Goal: Task Accomplishment & Management: Use online tool/utility

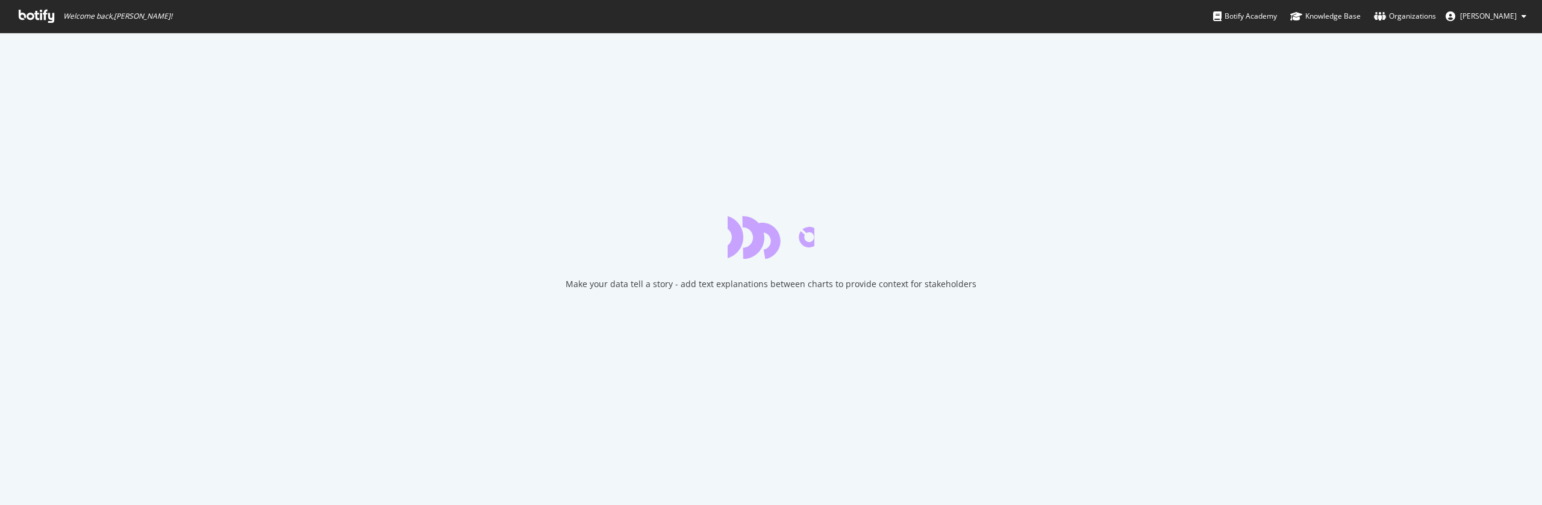
click at [42, 21] on icon at bounding box center [37, 16] width 36 height 13
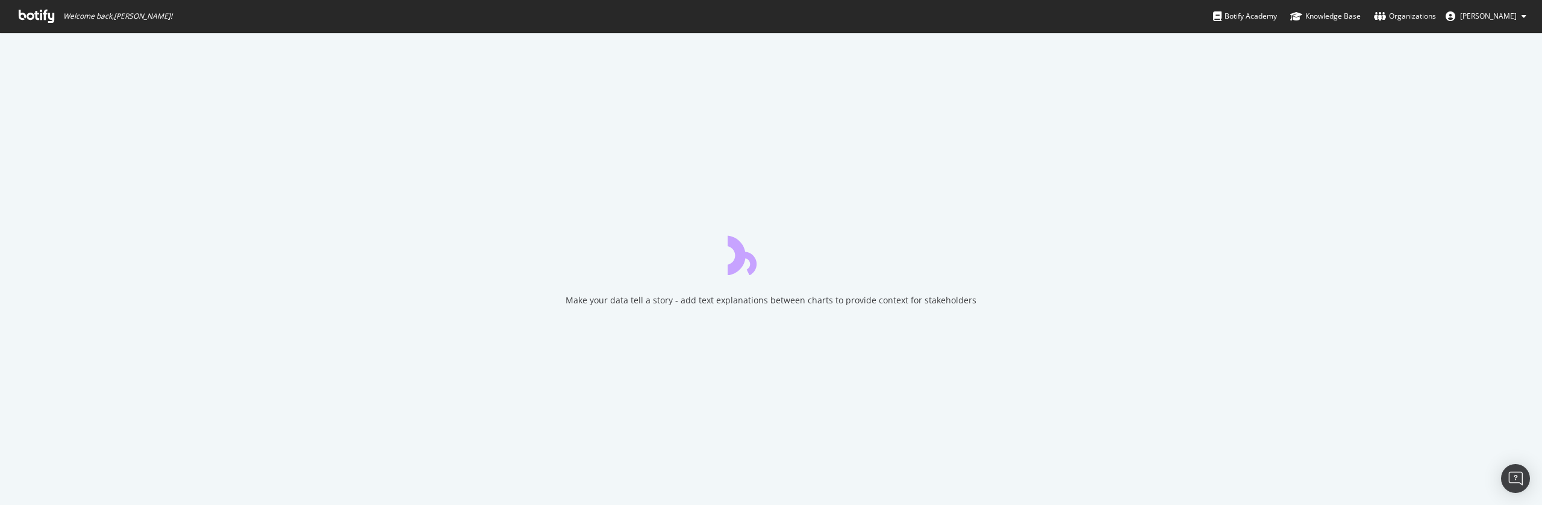
drag, startPoint x: 39, startPoint y: 16, endPoint x: 70, endPoint y: 34, distance: 36.5
click at [39, 15] on icon at bounding box center [37, 16] width 36 height 13
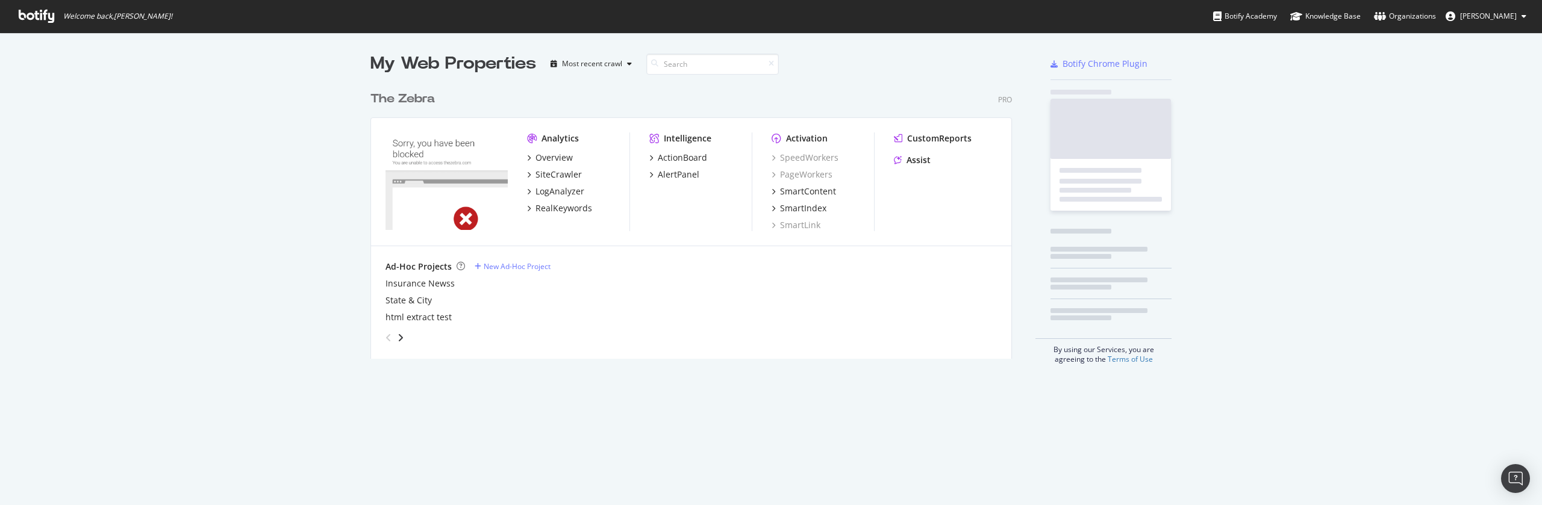
scroll to position [283, 651]
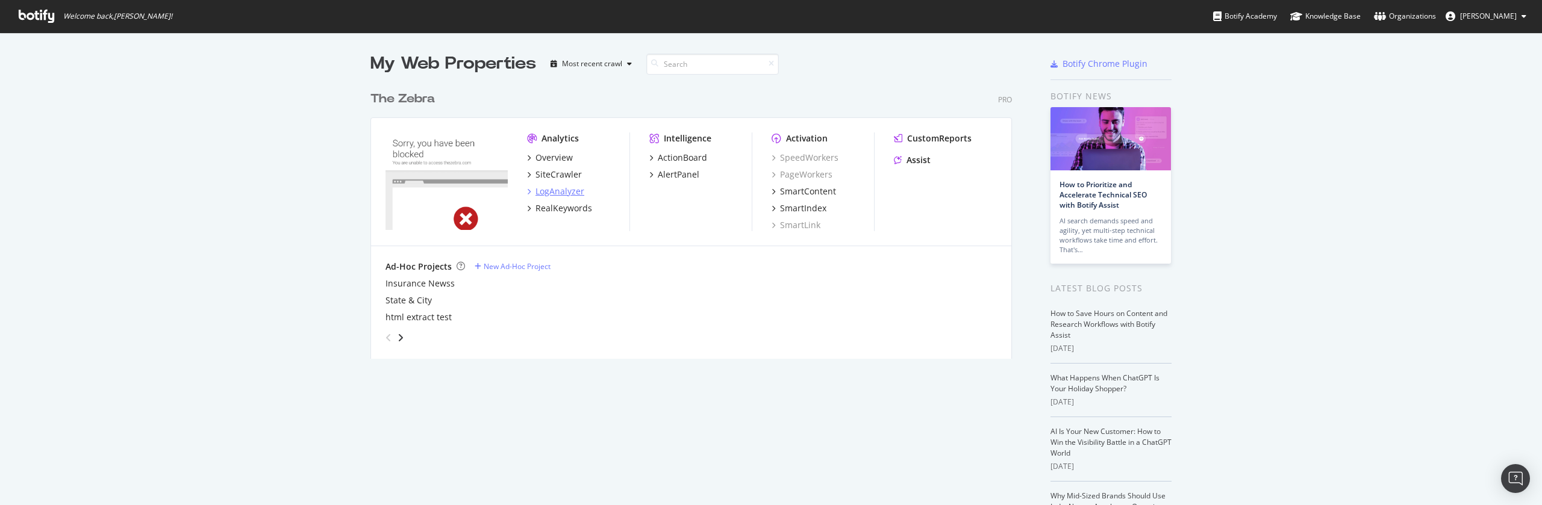
click at [554, 190] on div "LogAnalyzer" at bounding box center [560, 192] width 49 height 12
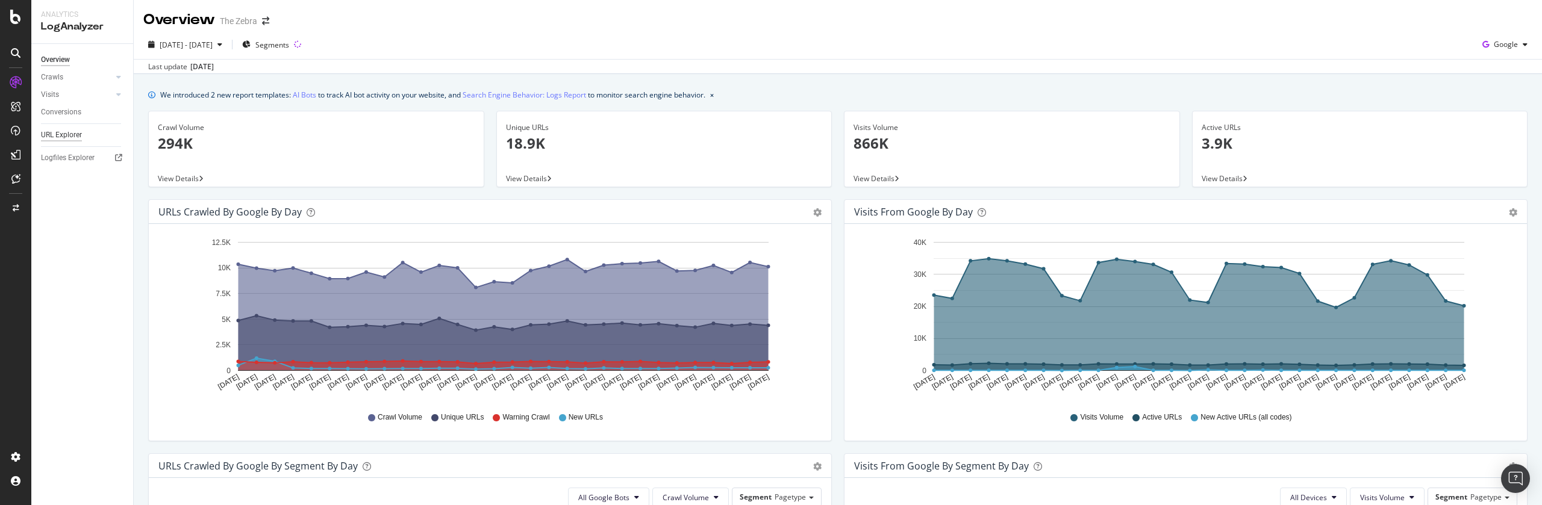
click at [70, 133] on div "URL Explorer" at bounding box center [61, 135] width 41 height 13
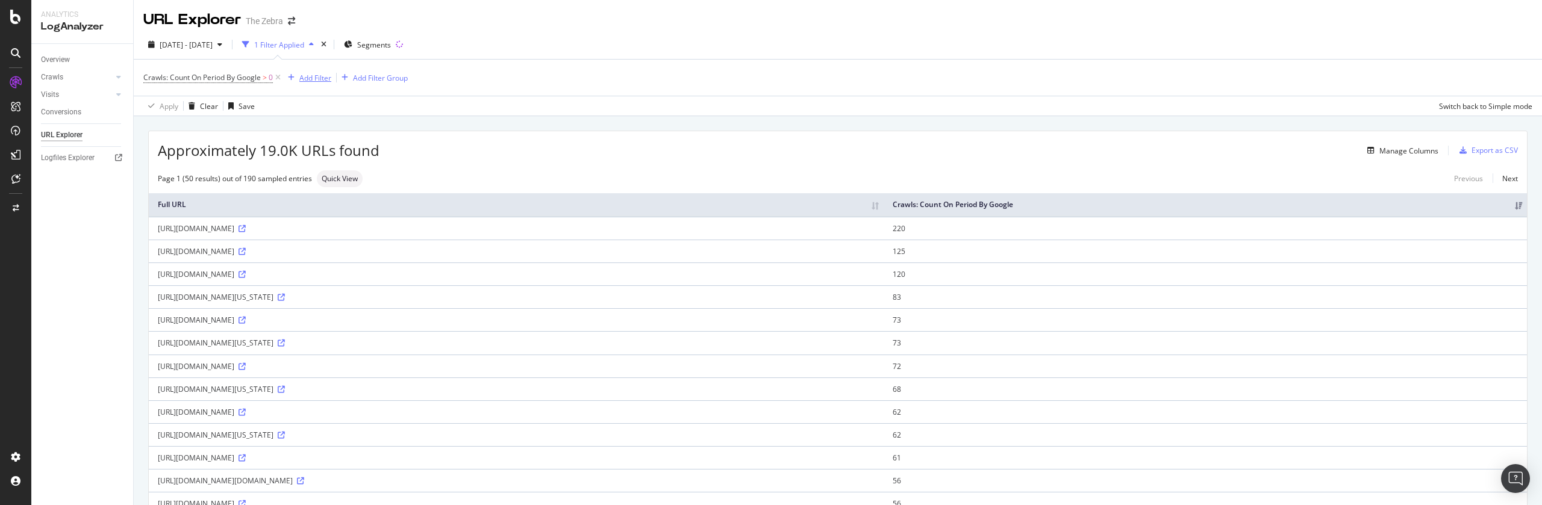
click at [312, 77] on div "Add Filter" at bounding box center [315, 78] width 32 height 10
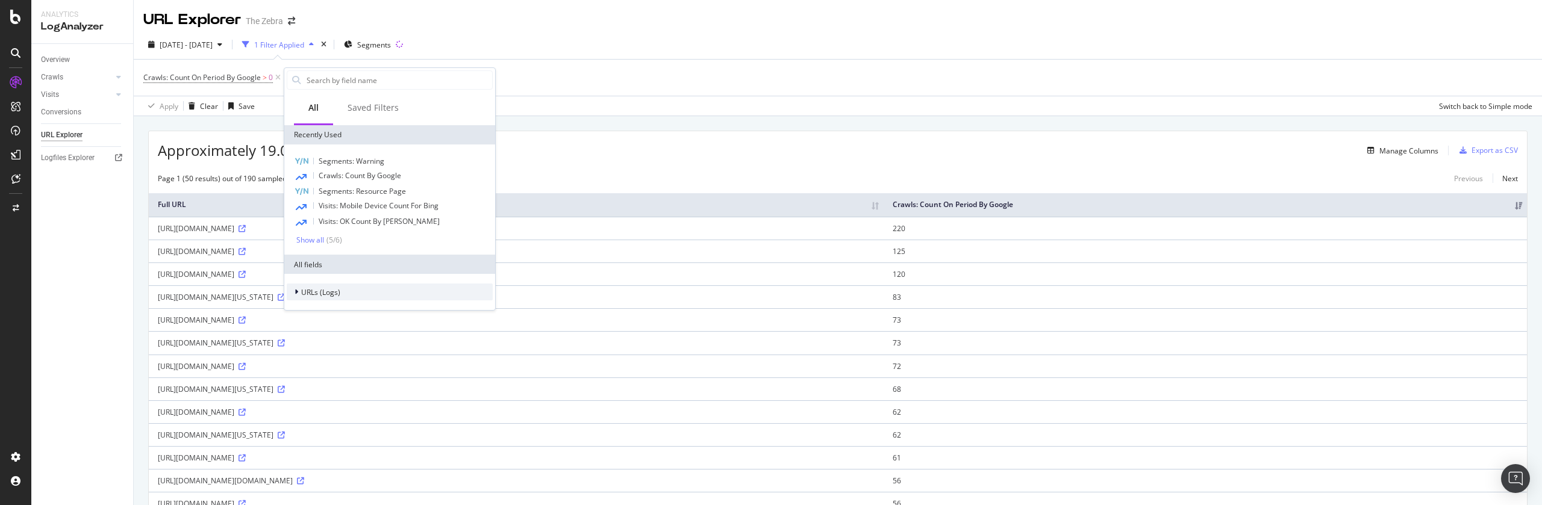
click at [332, 290] on span "URLs (Logs)" at bounding box center [320, 292] width 39 height 10
drag, startPoint x: 321, startPoint y: 242, endPoint x: 378, endPoint y: 246, distance: 57.4
click at [378, 246] on div "Segments: Warning Crawls: Count By Google Segments: Resource Page Visits: Mobil…" at bounding box center [389, 200] width 211 height 110
click at [323, 240] on div "Show all" at bounding box center [310, 240] width 28 height 8
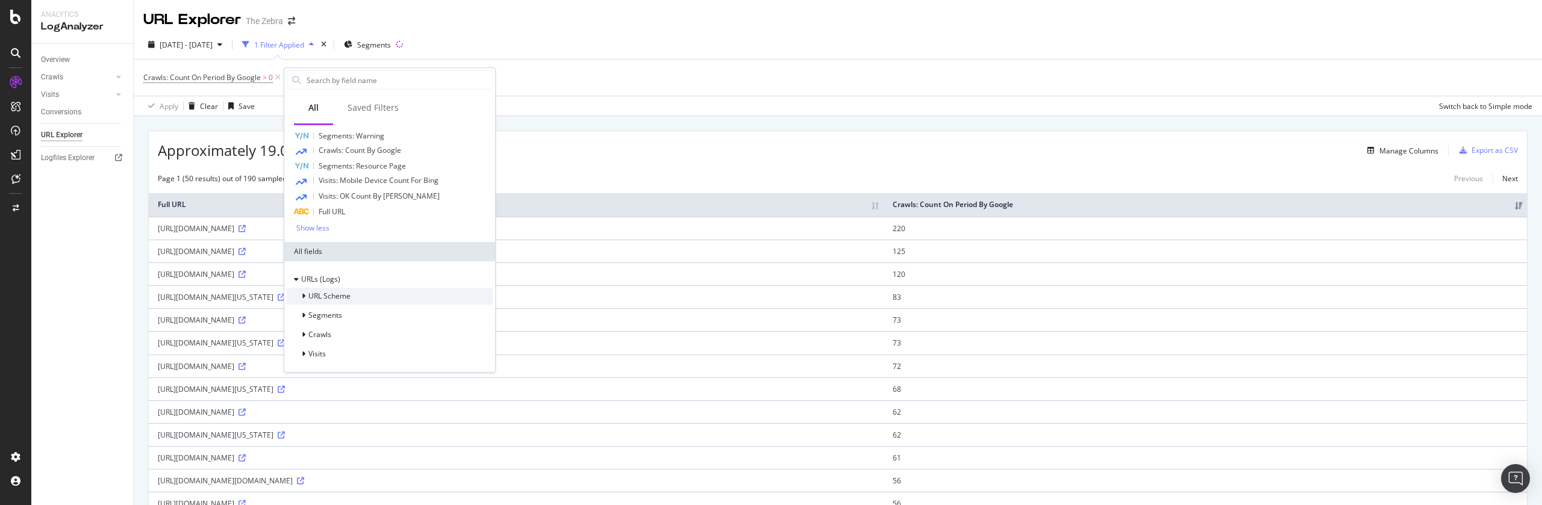
click at [308, 294] on span "URL Scheme" at bounding box center [329, 296] width 42 height 10
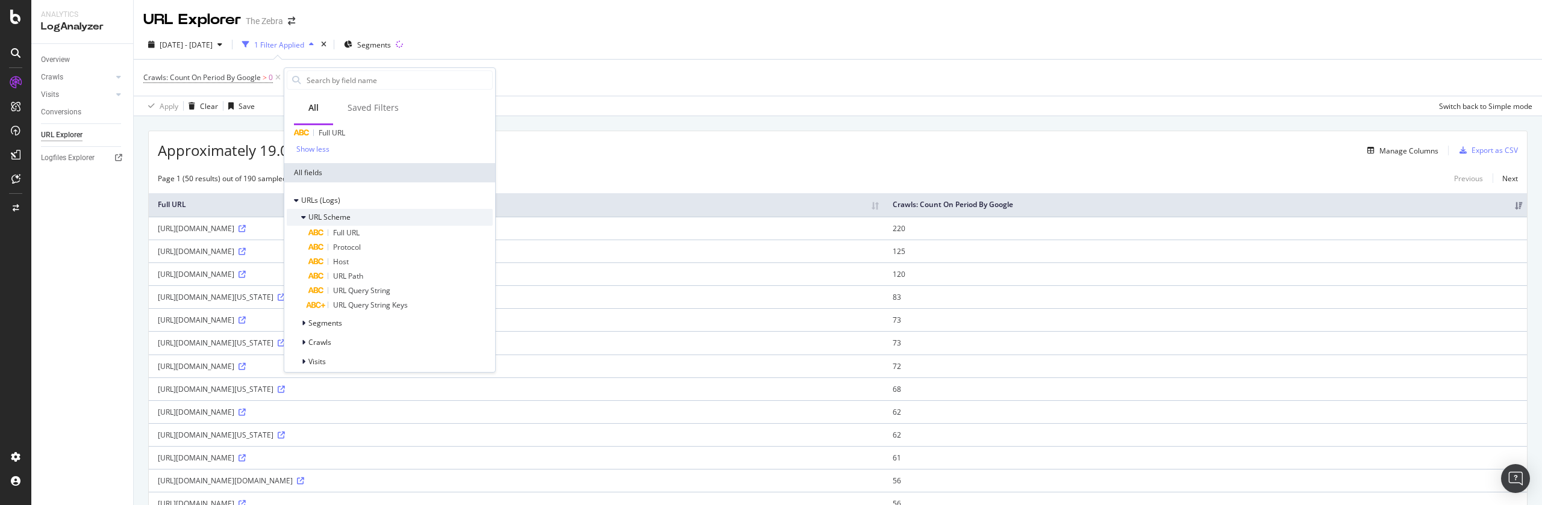
scroll to position [112, 0]
click at [304, 329] on div at bounding box center [304, 335] width 7 height 12
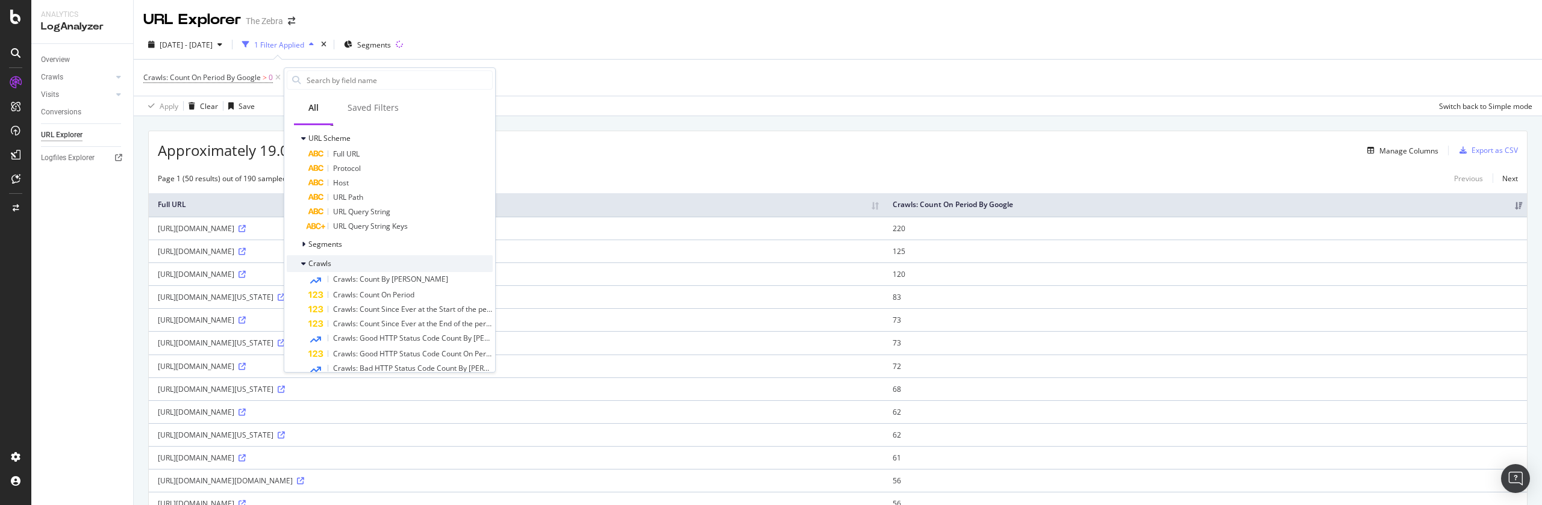
scroll to position [228, 0]
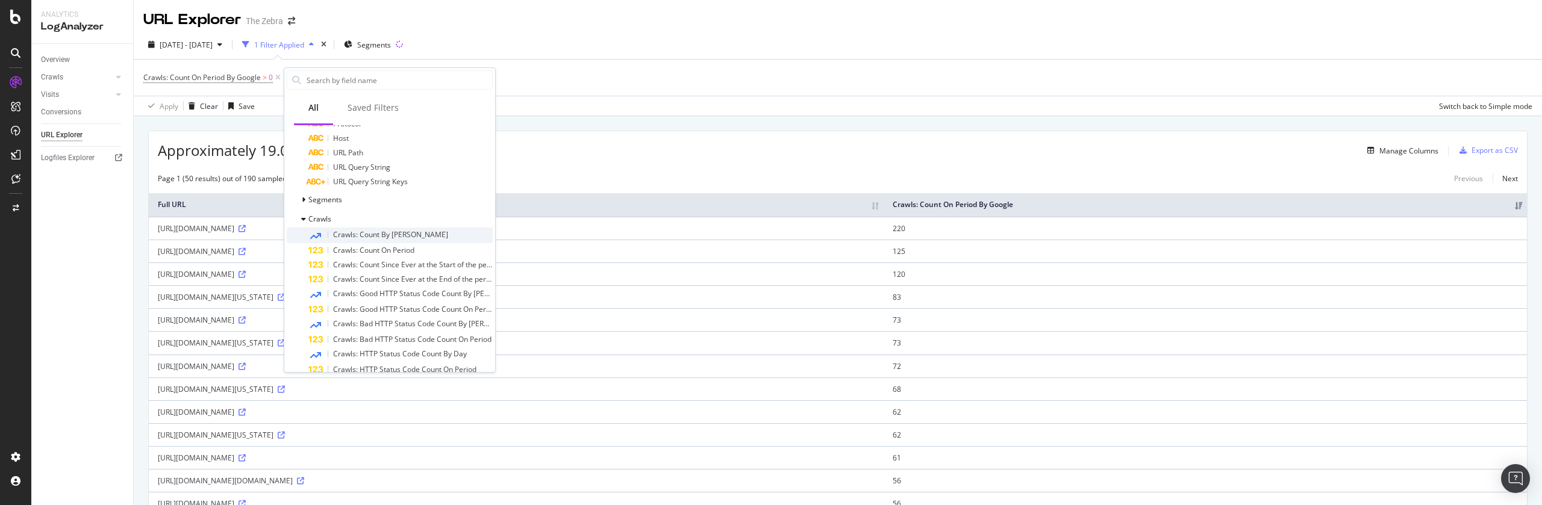
click at [430, 237] on div "Crawls: Count By [PERSON_NAME]" at bounding box center [400, 236] width 184 height 16
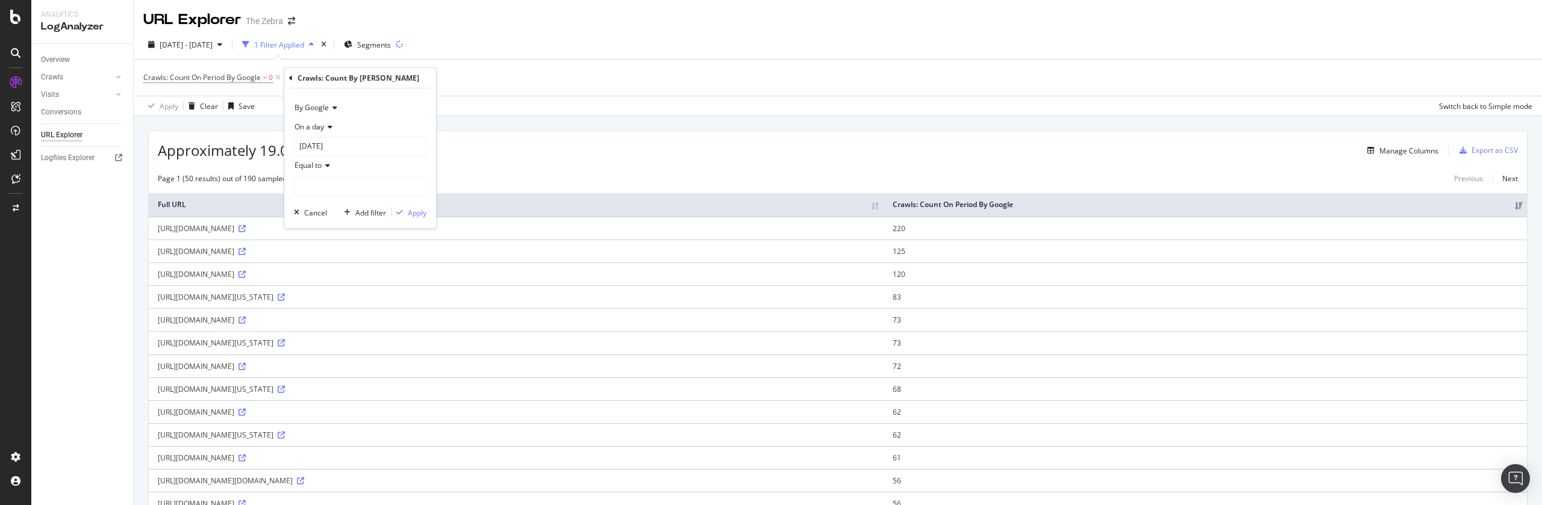
click at [319, 126] on span "On a day" at bounding box center [310, 127] width 30 height 10
click at [357, 168] on span "Each day of the period" at bounding box center [337, 168] width 75 height 10
click at [331, 123] on span "Each day of the period" at bounding box center [332, 127] width 75 height 10
click at [318, 148] on span "On a day" at bounding box center [315, 152] width 30 height 10
click at [323, 106] on span "By Google" at bounding box center [312, 107] width 34 height 10
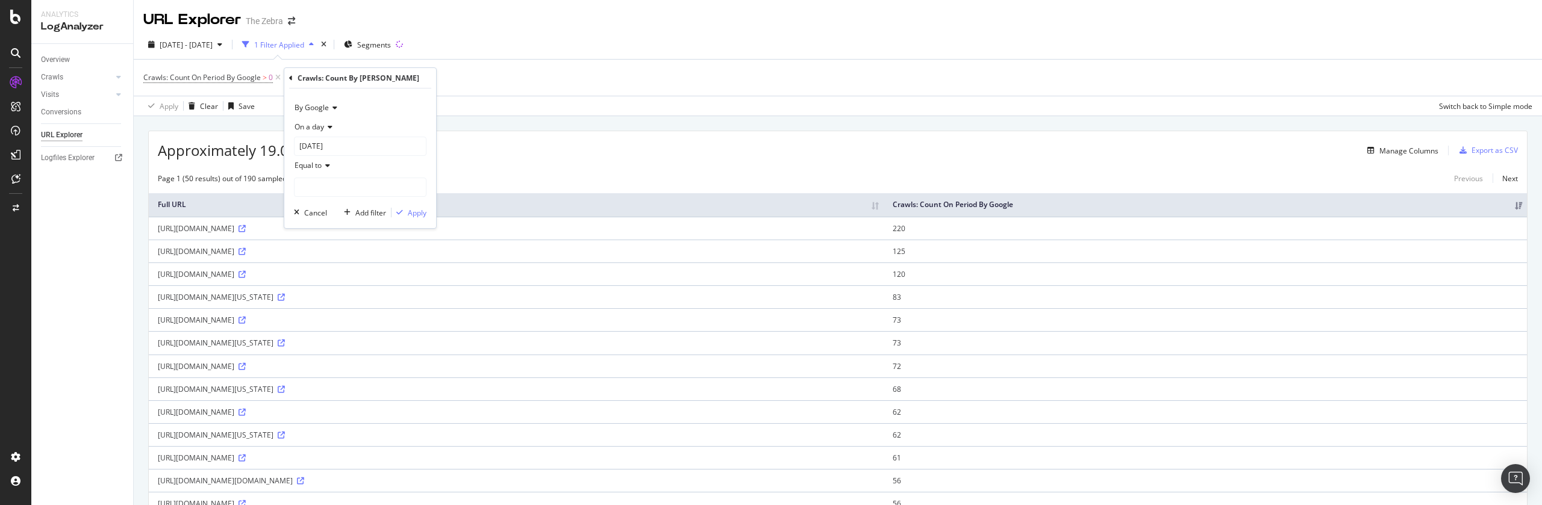
click at [293, 77] on div "Crawls: Count By [PERSON_NAME]" at bounding box center [360, 78] width 142 height 20
click at [321, 148] on input "[DATE]" at bounding box center [360, 146] width 133 height 19
click at [332, 130] on icon at bounding box center [328, 127] width 8 height 7
click at [352, 124] on div "On a day" at bounding box center [360, 126] width 133 height 19
click at [319, 127] on span "On a day" at bounding box center [310, 127] width 30 height 10
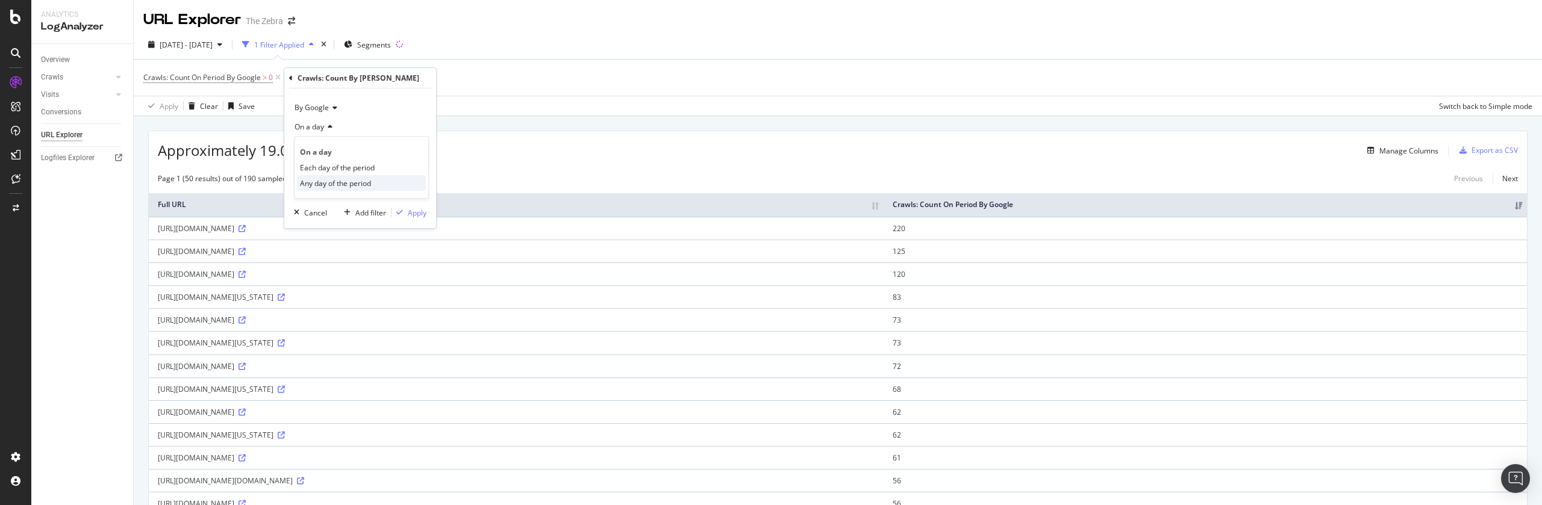
click at [325, 181] on span "Any day of the period" at bounding box center [335, 183] width 71 height 10
click at [329, 122] on span "Any day of the period" at bounding box center [330, 127] width 71 height 10
click at [322, 165] on span "Each day of the period" at bounding box center [337, 168] width 75 height 10
click at [408, 192] on div "Apply" at bounding box center [417, 194] width 19 height 10
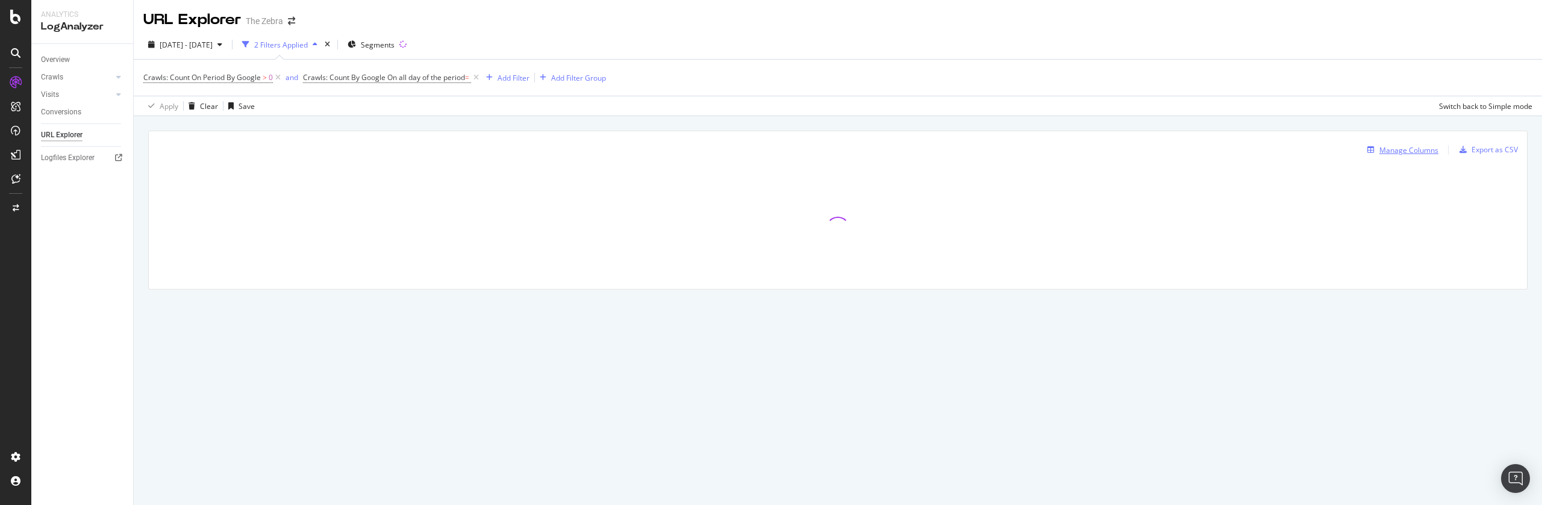
click at [1381, 153] on div "Manage Columns" at bounding box center [1409, 150] width 59 height 10
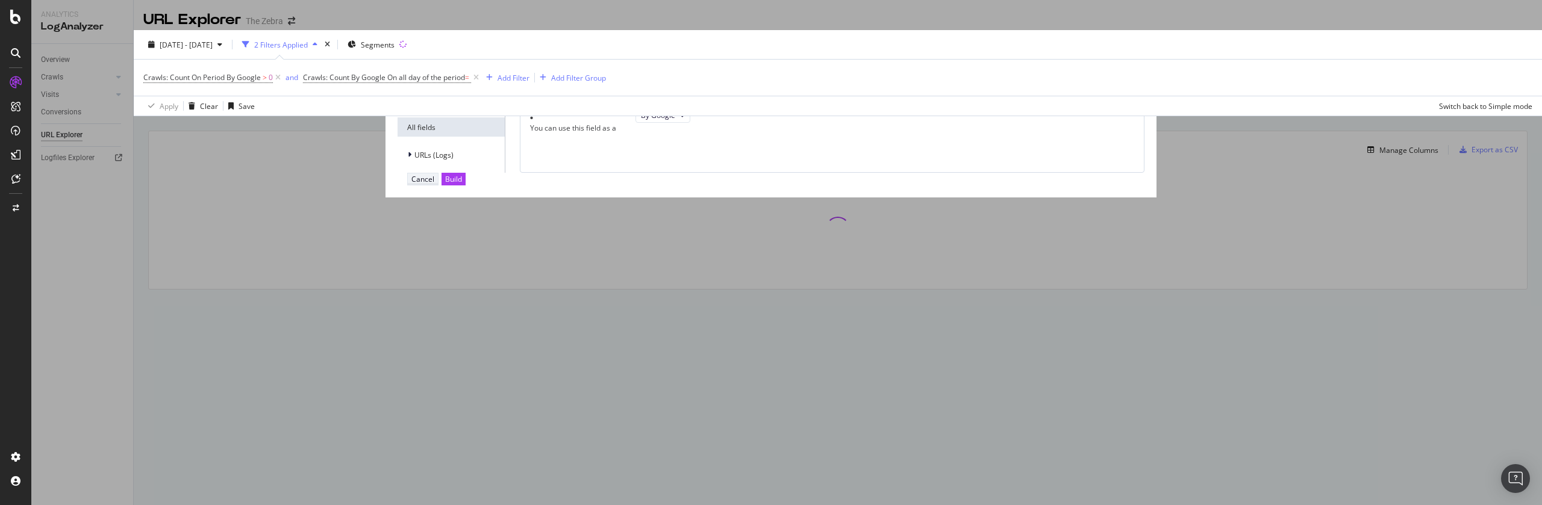
click at [434, 184] on div "Cancel" at bounding box center [422, 179] width 23 height 10
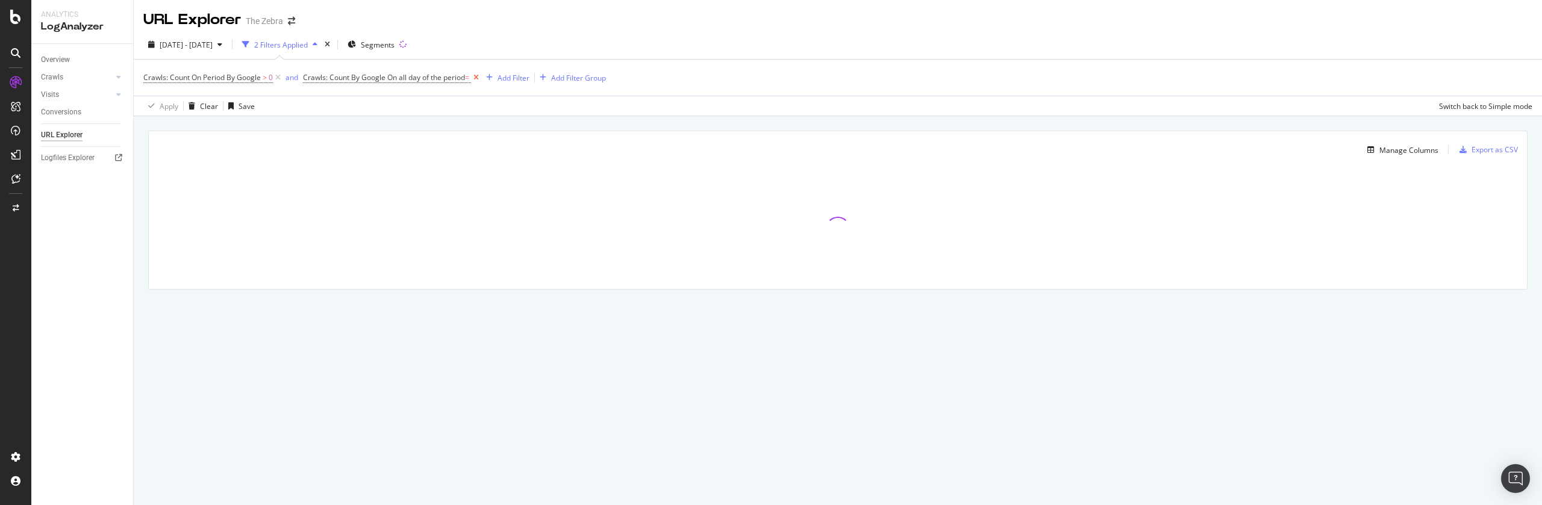
click at [481, 77] on icon at bounding box center [476, 78] width 10 height 12
click at [1380, 145] on div "Manage Columns" at bounding box center [1409, 150] width 59 height 10
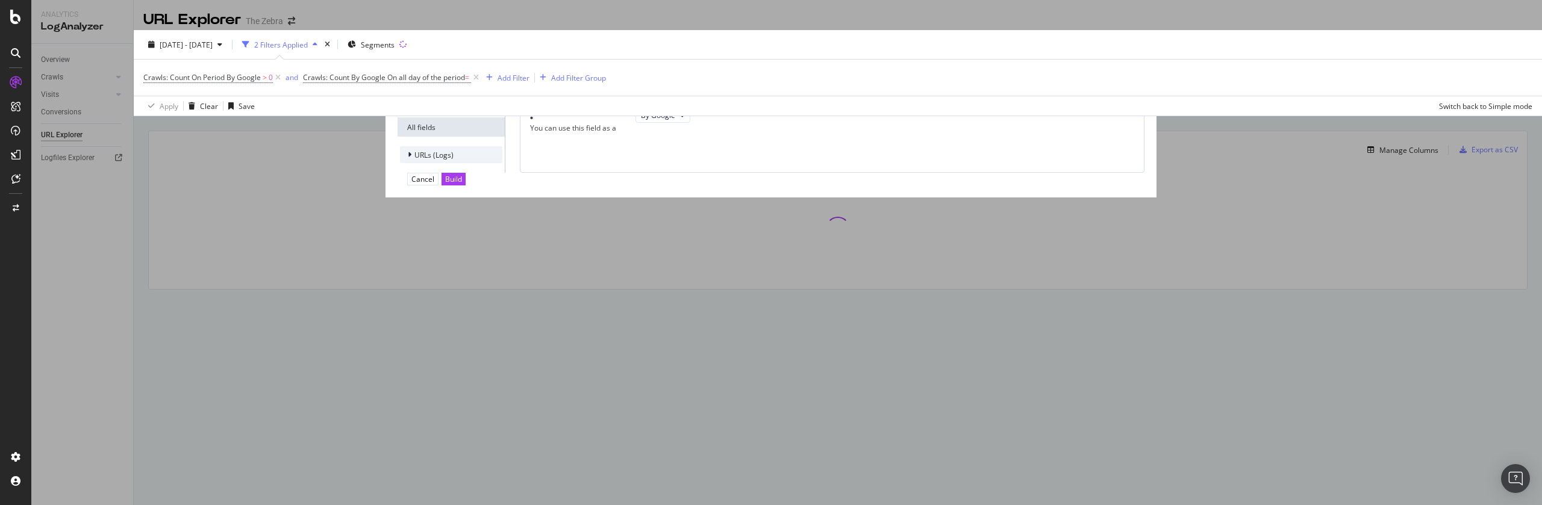
click at [454, 154] on span "URLs (Logs)" at bounding box center [433, 155] width 39 height 10
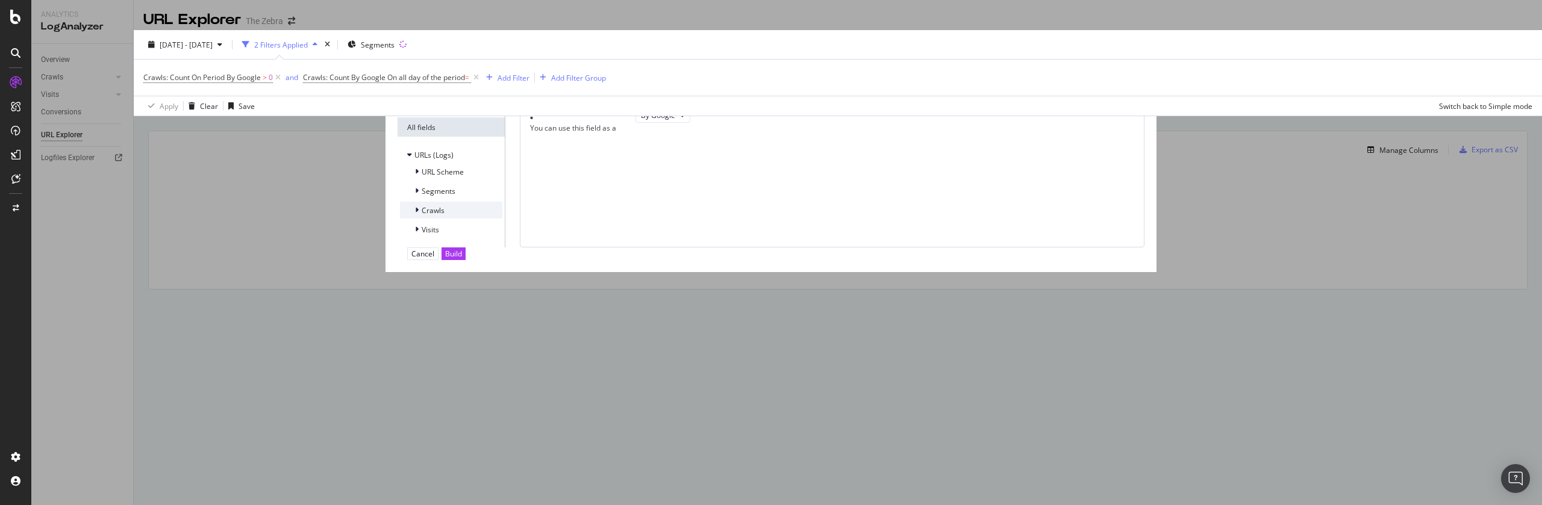
click at [445, 216] on span "Crawls" at bounding box center [433, 210] width 23 height 10
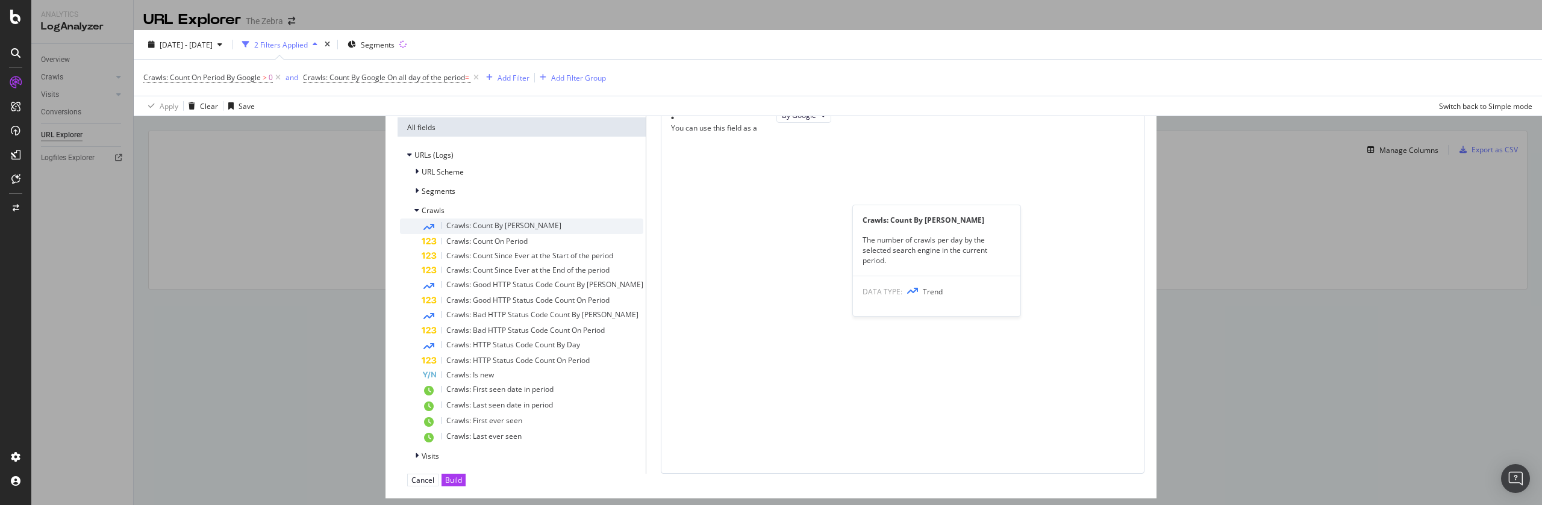
click at [561, 230] on span "Crawls: Count By [PERSON_NAME]" at bounding box center [503, 225] width 115 height 10
click at [643, 229] on div "Crawls: Count By [PERSON_NAME]" at bounding box center [533, 227] width 222 height 16
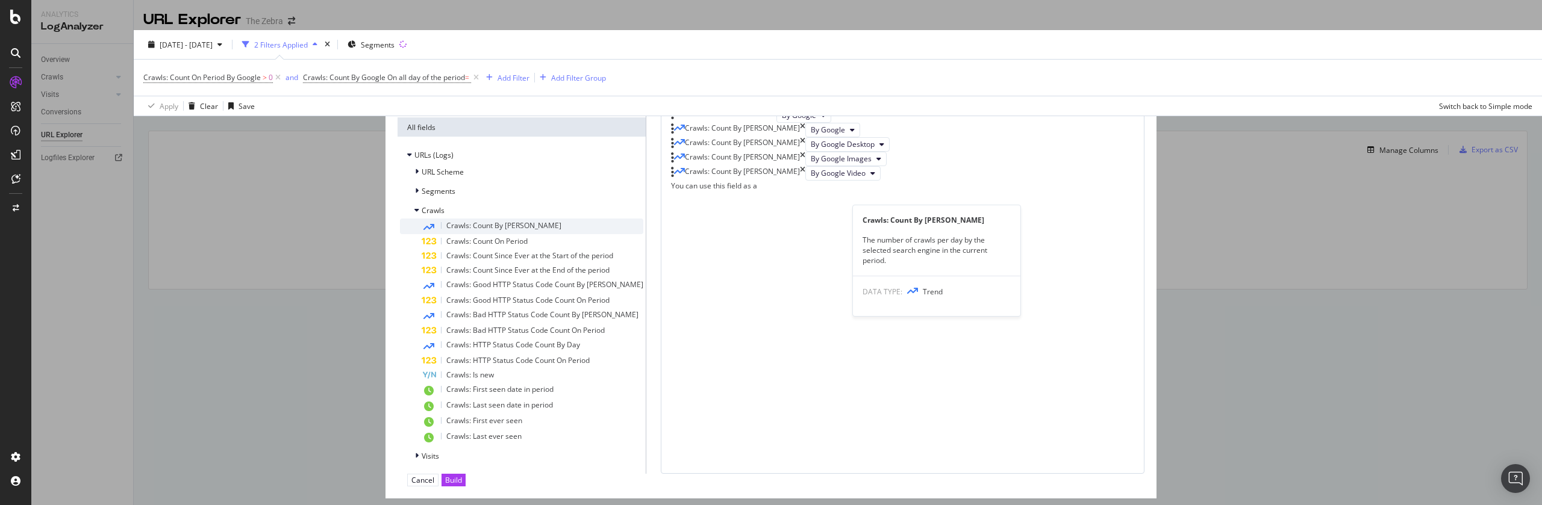
click at [643, 230] on div "Crawls: Count By [PERSON_NAME]" at bounding box center [533, 227] width 222 height 16
click at [643, 231] on div "Crawls: Count By [PERSON_NAME]" at bounding box center [533, 227] width 222 height 16
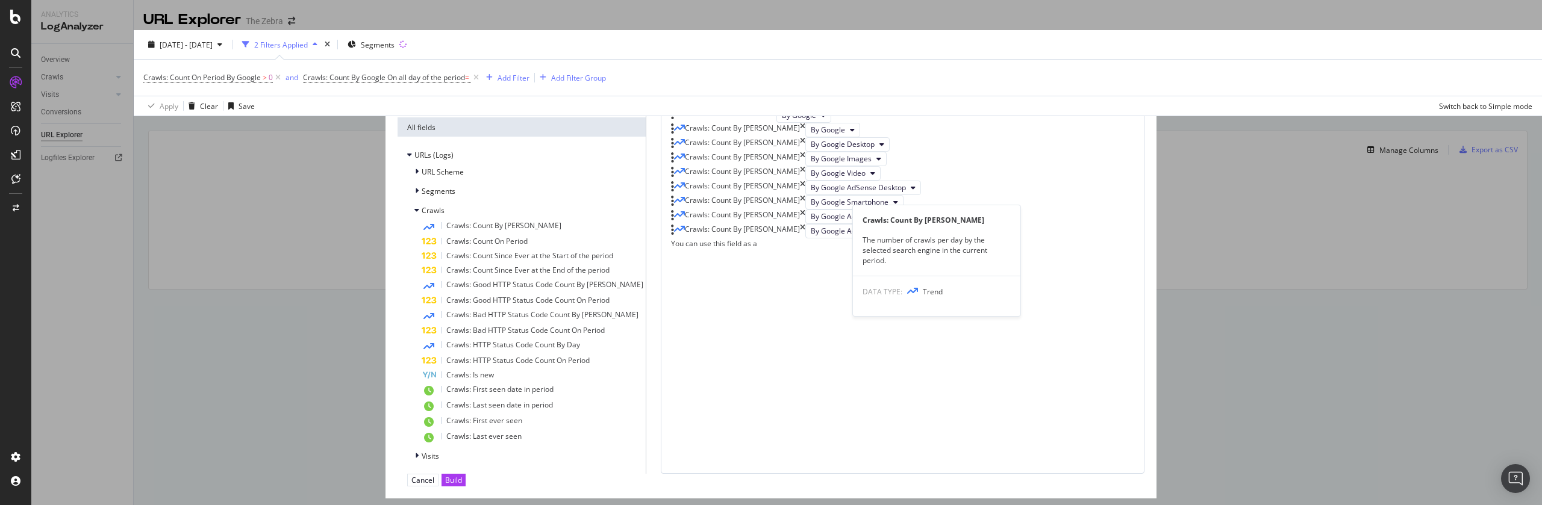
click at [643, 231] on div "Crawls: Count By [PERSON_NAME]" at bounding box center [533, 227] width 222 height 16
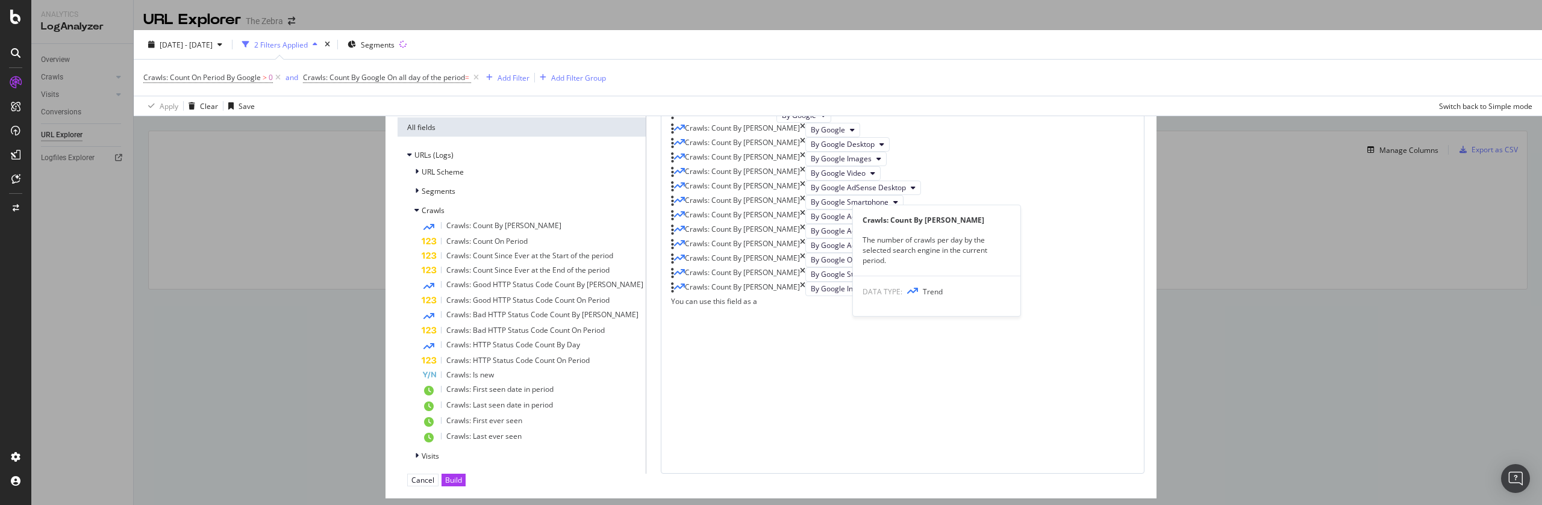
scroll to position [264, 0]
click at [643, 232] on div "Crawls: Count By [PERSON_NAME]" at bounding box center [533, 227] width 222 height 16
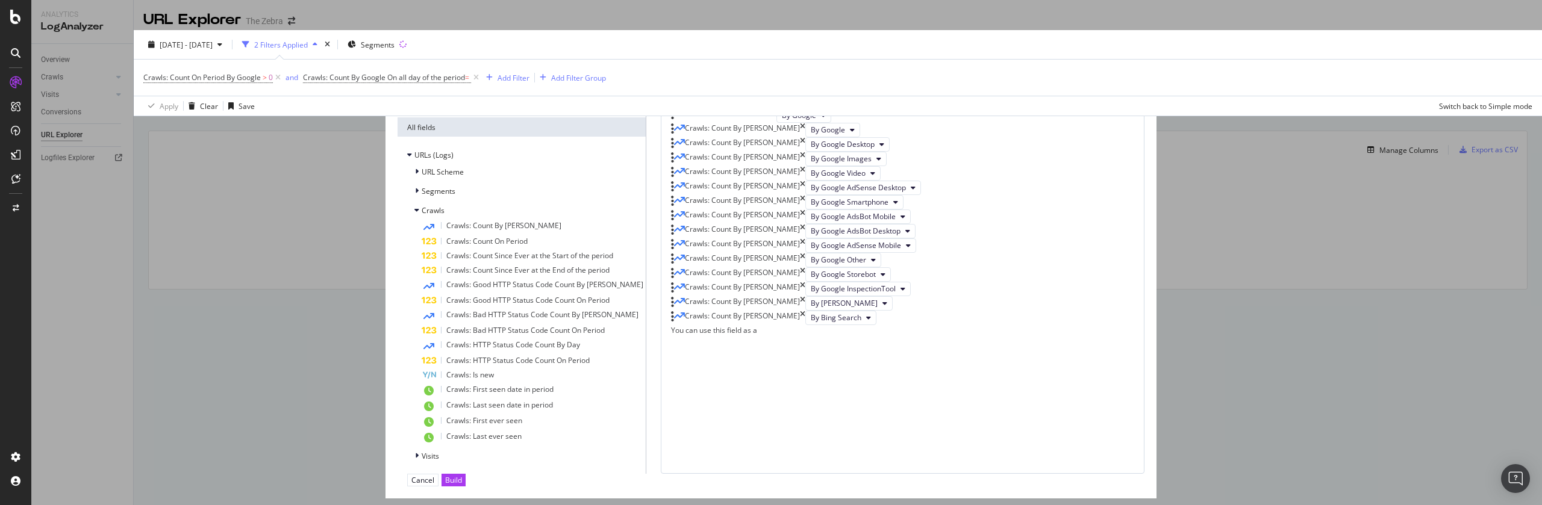
click at [643, 232] on div "Crawls: Count By [PERSON_NAME]" at bounding box center [533, 227] width 222 height 16
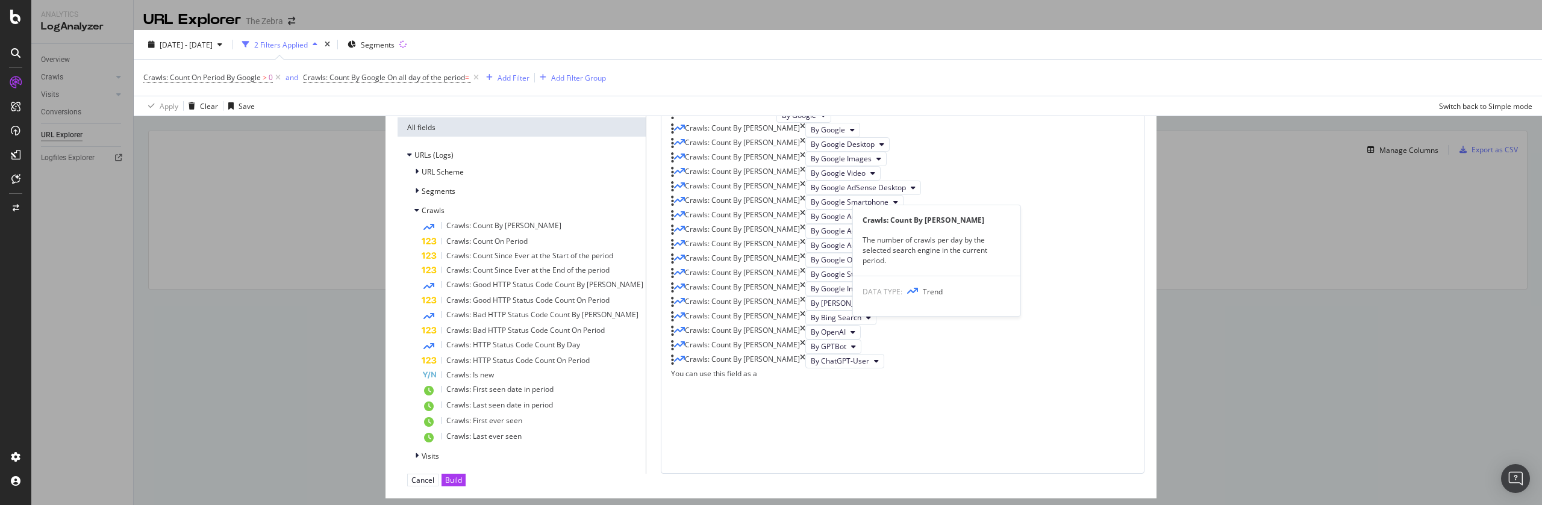
click at [643, 232] on div "Crawls: Count By [PERSON_NAME]" at bounding box center [533, 227] width 222 height 16
click at [643, 233] on div "Crawls: Count By [PERSON_NAME]" at bounding box center [533, 227] width 222 height 16
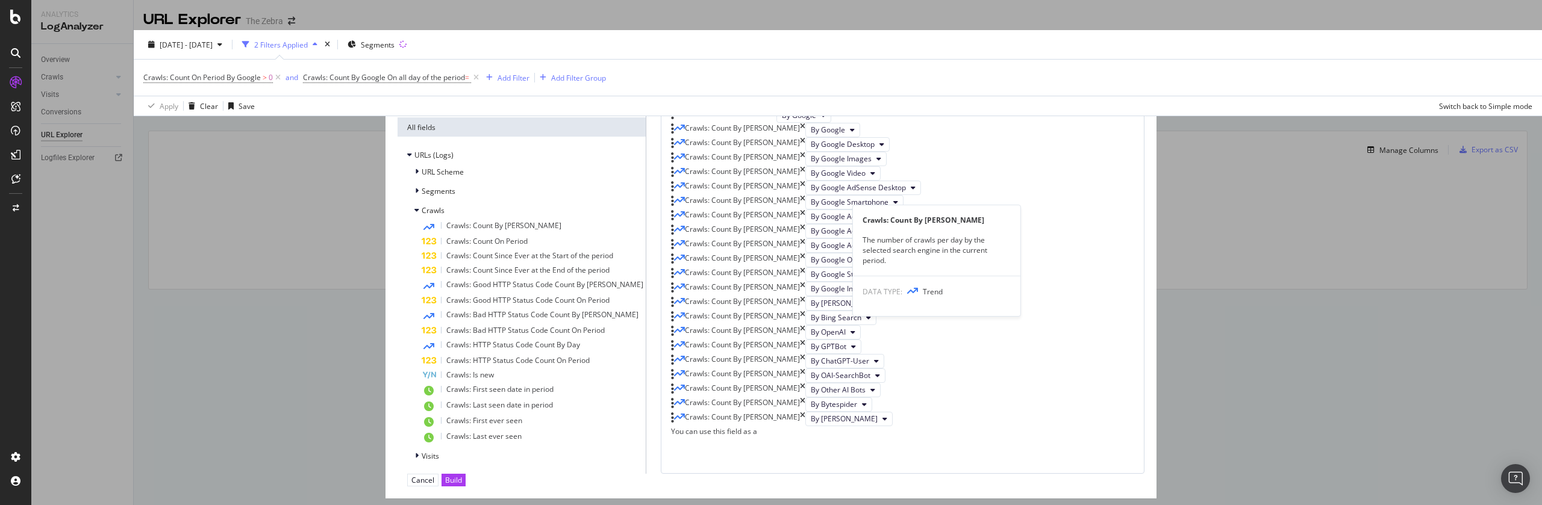
scroll to position [671, 0]
click at [643, 233] on div "Crawls: Count By [PERSON_NAME]" at bounding box center [533, 227] width 222 height 16
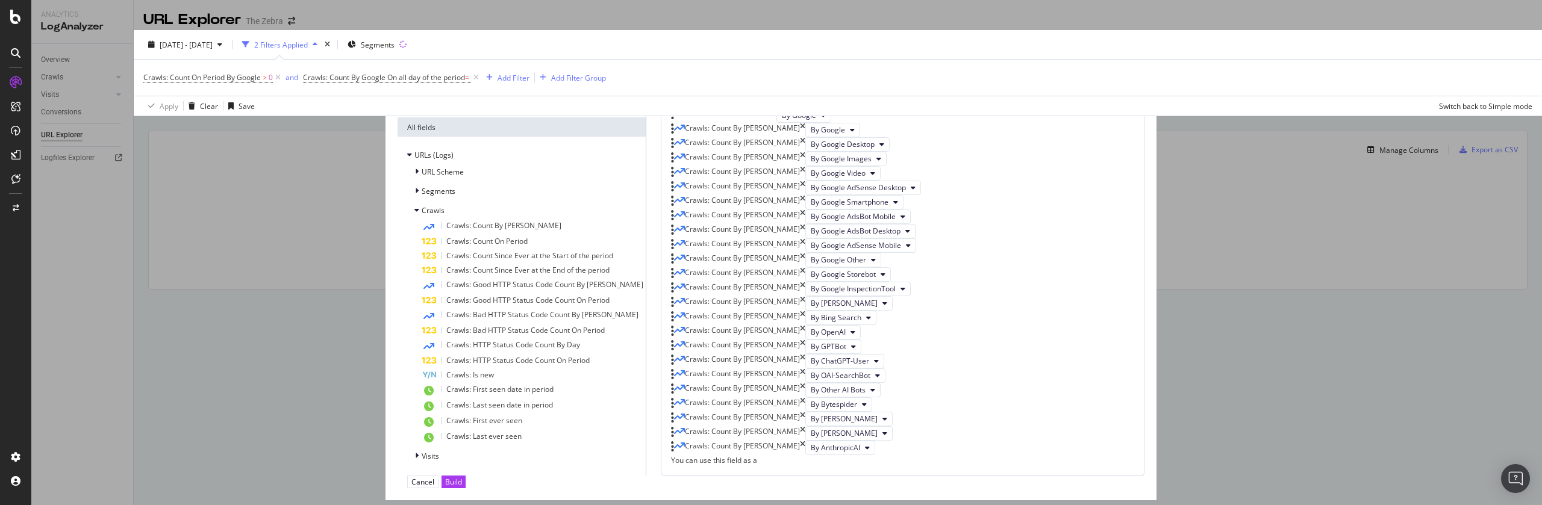
click at [643, 233] on div "Crawls: Count By [PERSON_NAME]" at bounding box center [533, 227] width 222 height 16
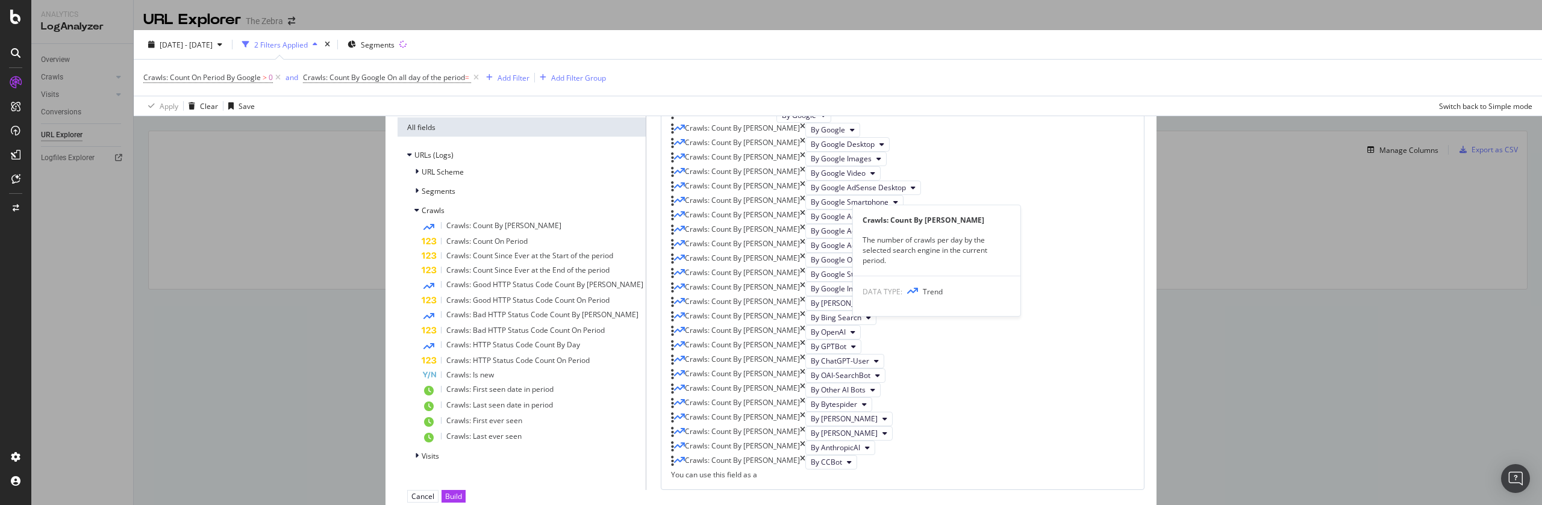
click at [643, 233] on div "Crawls: Count By [PERSON_NAME]" at bounding box center [533, 227] width 222 height 16
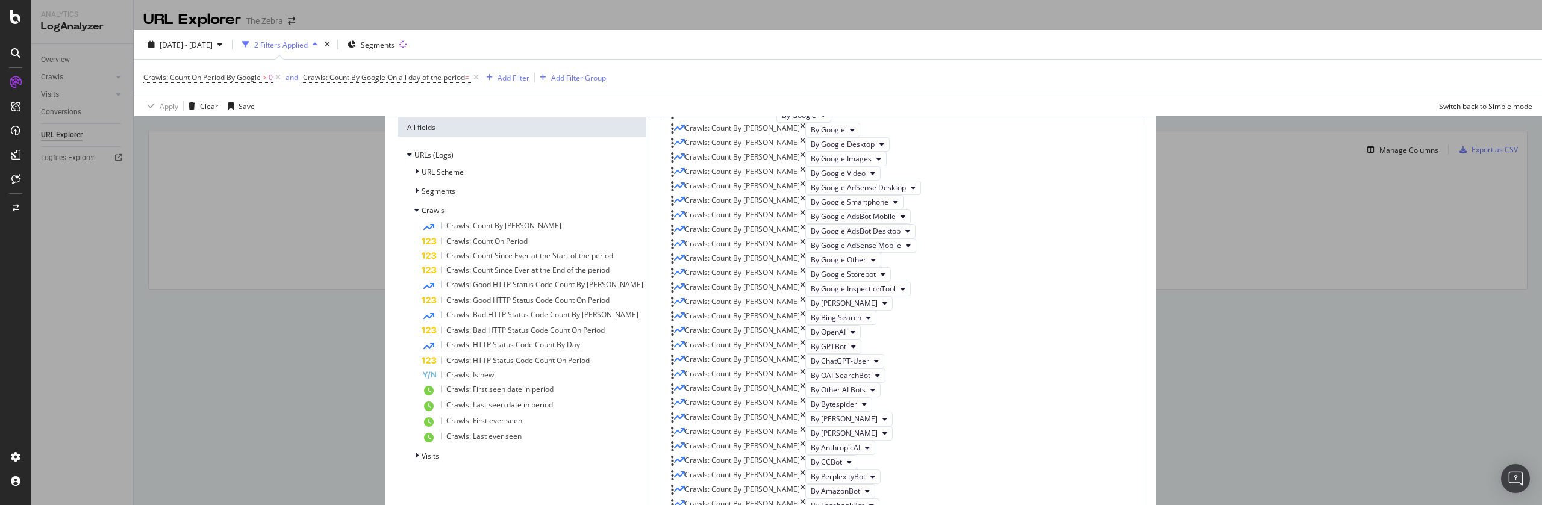
click at [643, 233] on div "Crawls: Count By [PERSON_NAME]" at bounding box center [533, 227] width 222 height 16
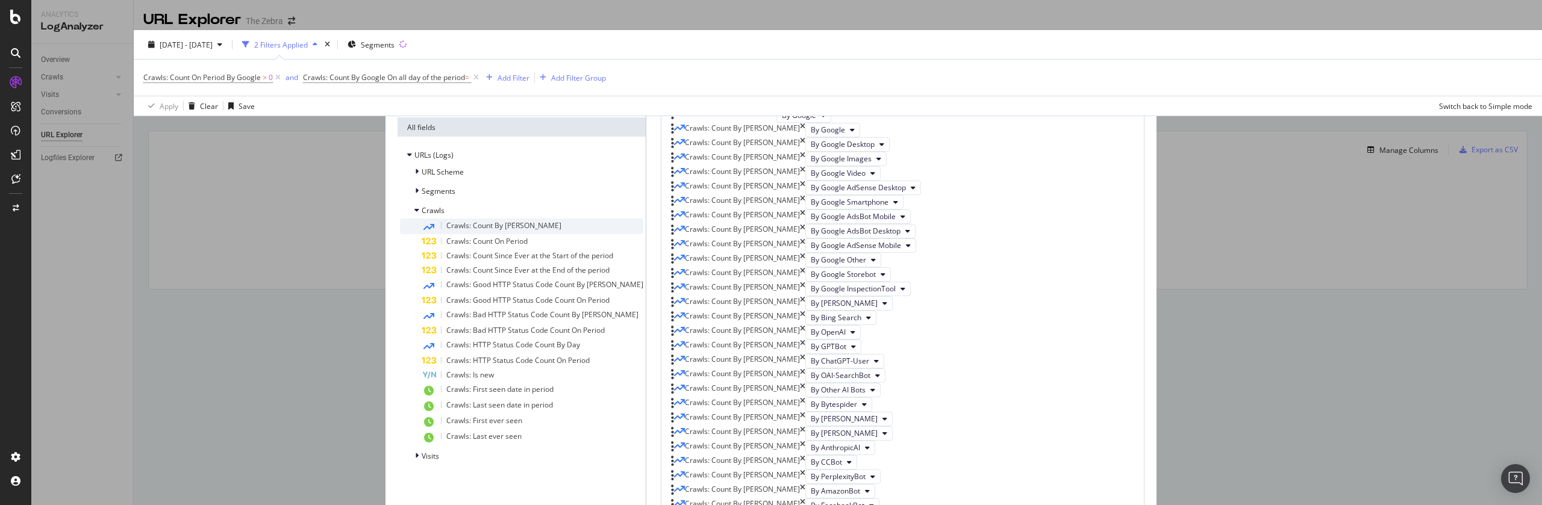
click at [643, 231] on div "Crawls: Count By [PERSON_NAME]" at bounding box center [533, 227] width 222 height 16
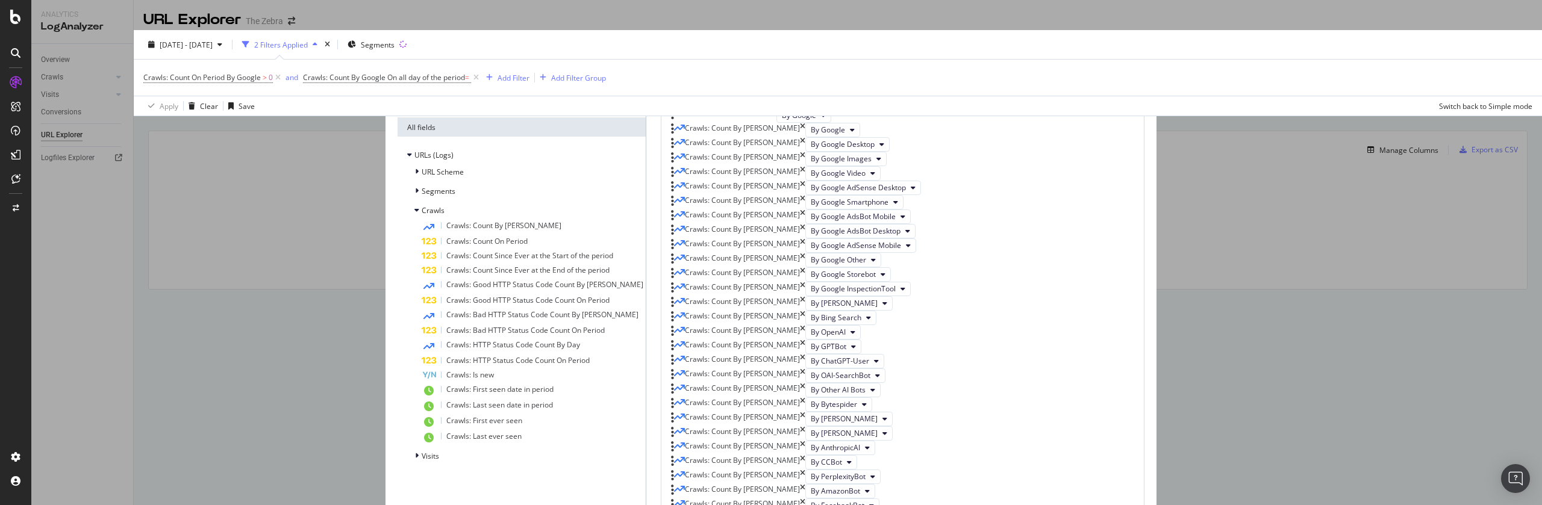
click at [805, 470] on div "Crawls: Count By [PERSON_NAME]" at bounding box center [738, 477] width 134 height 14
click at [805, 470] on icon "times" at bounding box center [802, 477] width 5 height 14
click at [805, 455] on icon "times" at bounding box center [802, 462] width 5 height 14
click at [805, 441] on icon "times" at bounding box center [802, 448] width 5 height 14
click at [805, 427] on icon "times" at bounding box center [802, 434] width 5 height 14
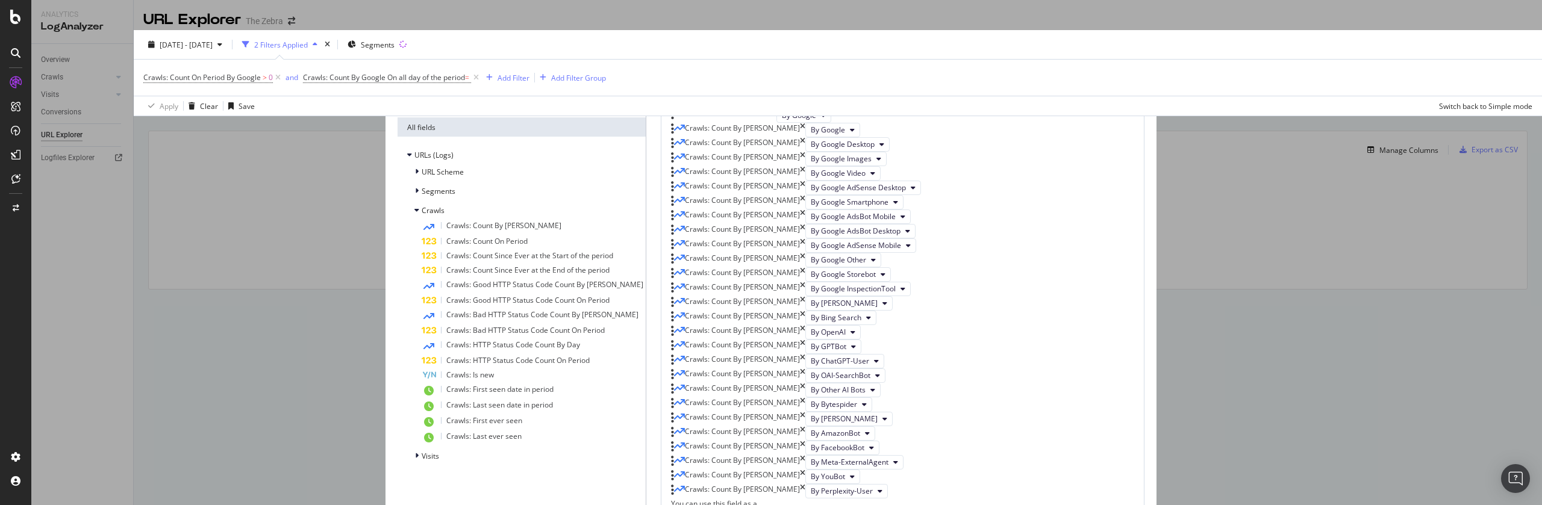
scroll to position [0, 0]
click at [1106, 87] on div "Clear All" at bounding box center [1120, 82] width 28 height 10
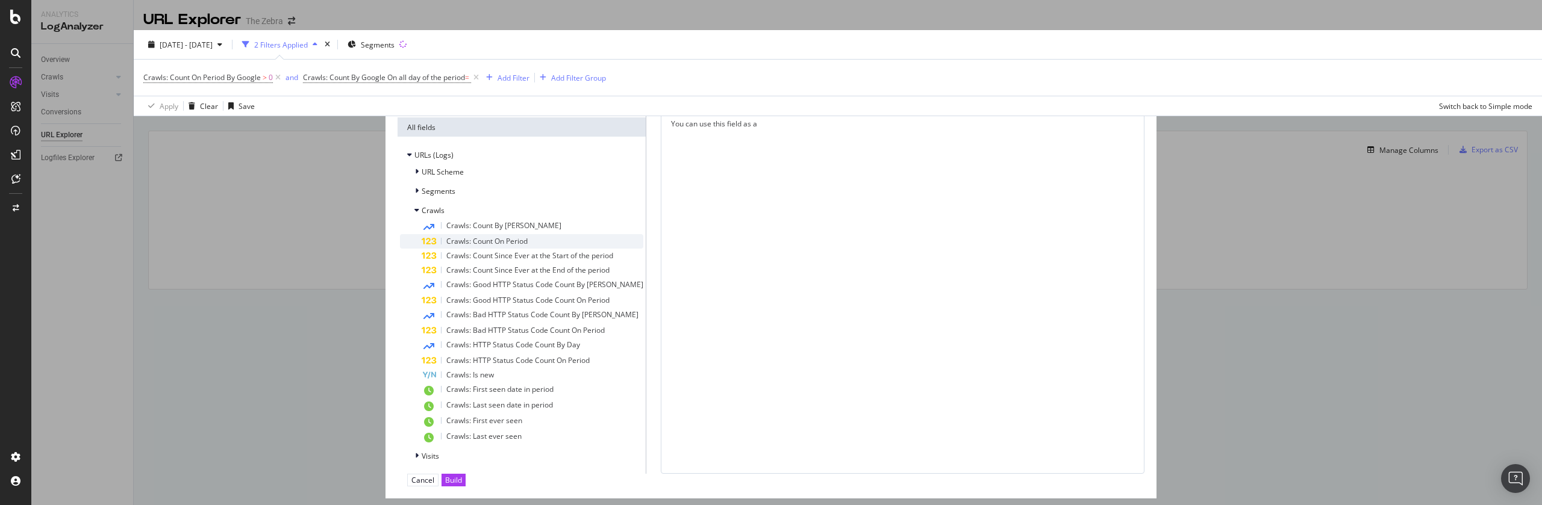
click at [528, 243] on span "Crawls: Count On Period" at bounding box center [486, 241] width 81 height 10
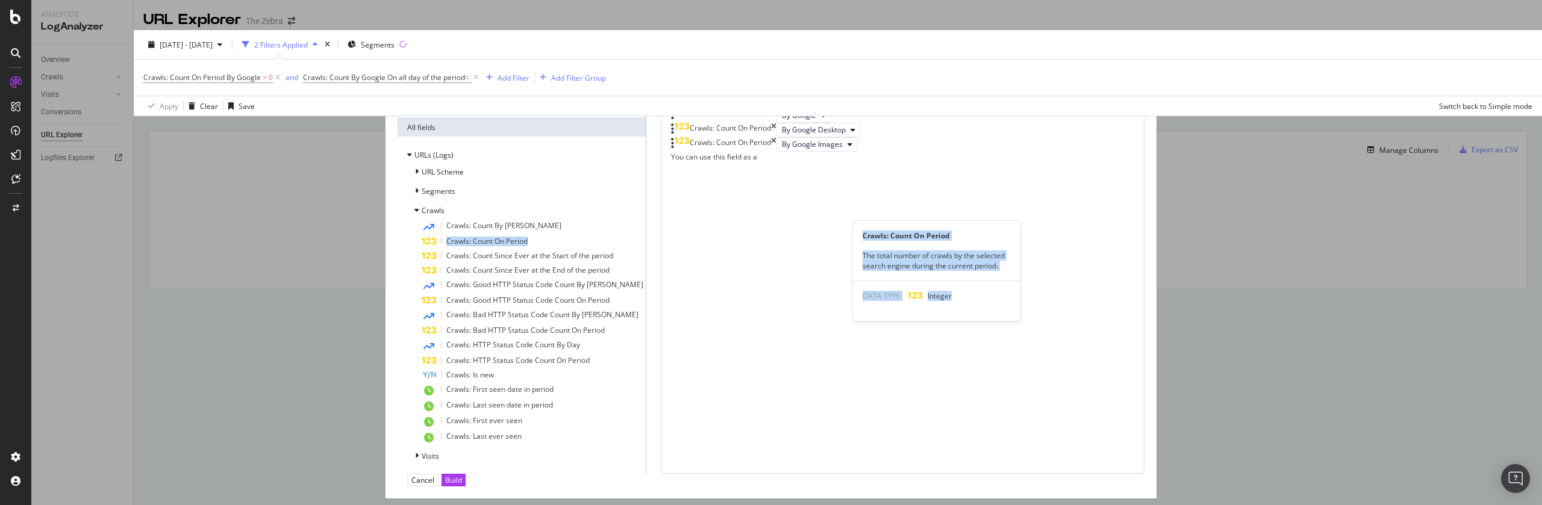
click at [528, 243] on span "Crawls: Count On Period" at bounding box center [486, 241] width 81 height 10
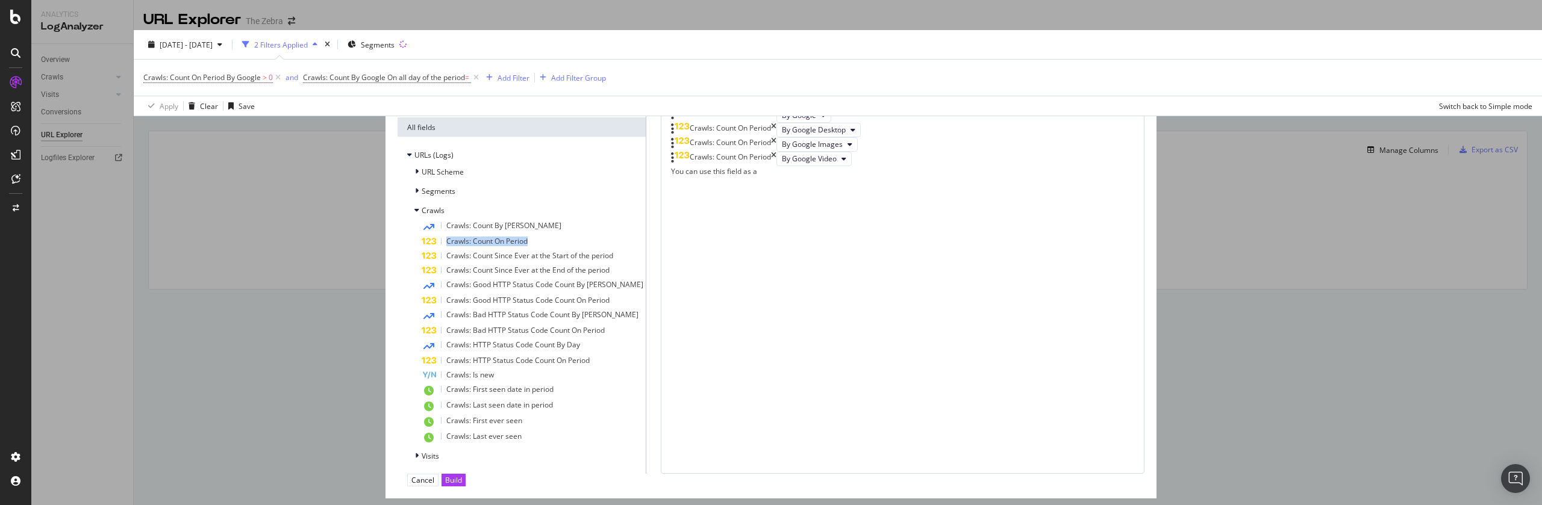
click at [528, 243] on span "Crawls: Count On Period" at bounding box center [486, 241] width 81 height 10
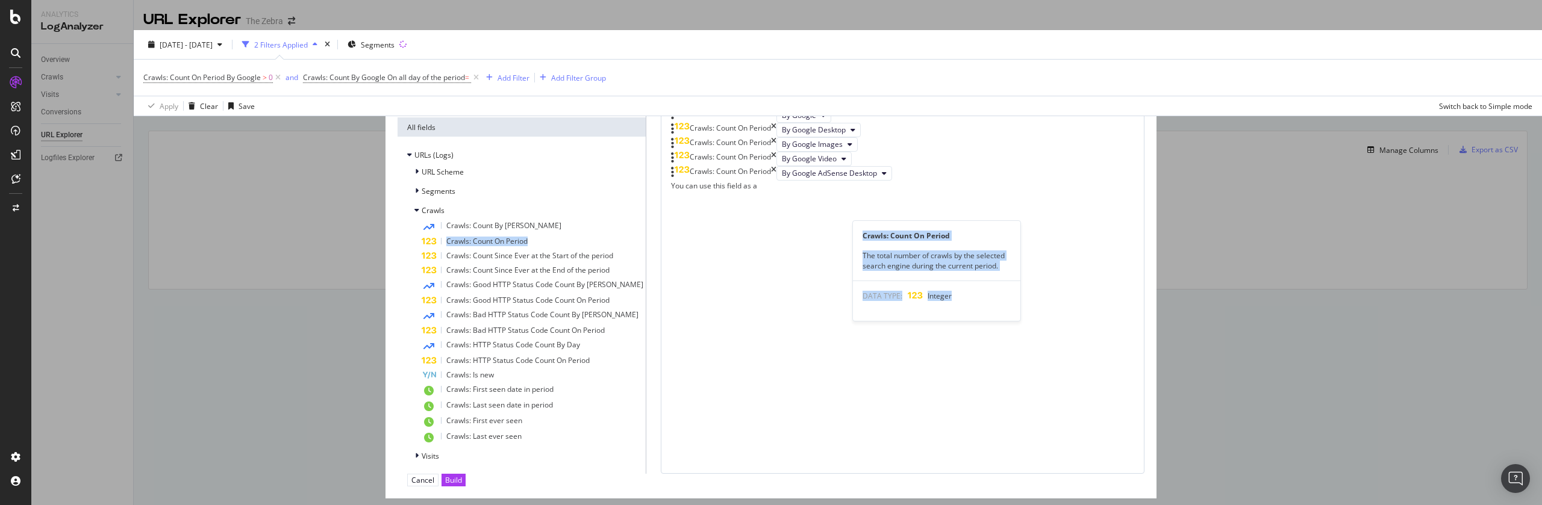
click at [528, 243] on span "Crawls: Count On Period" at bounding box center [486, 241] width 81 height 10
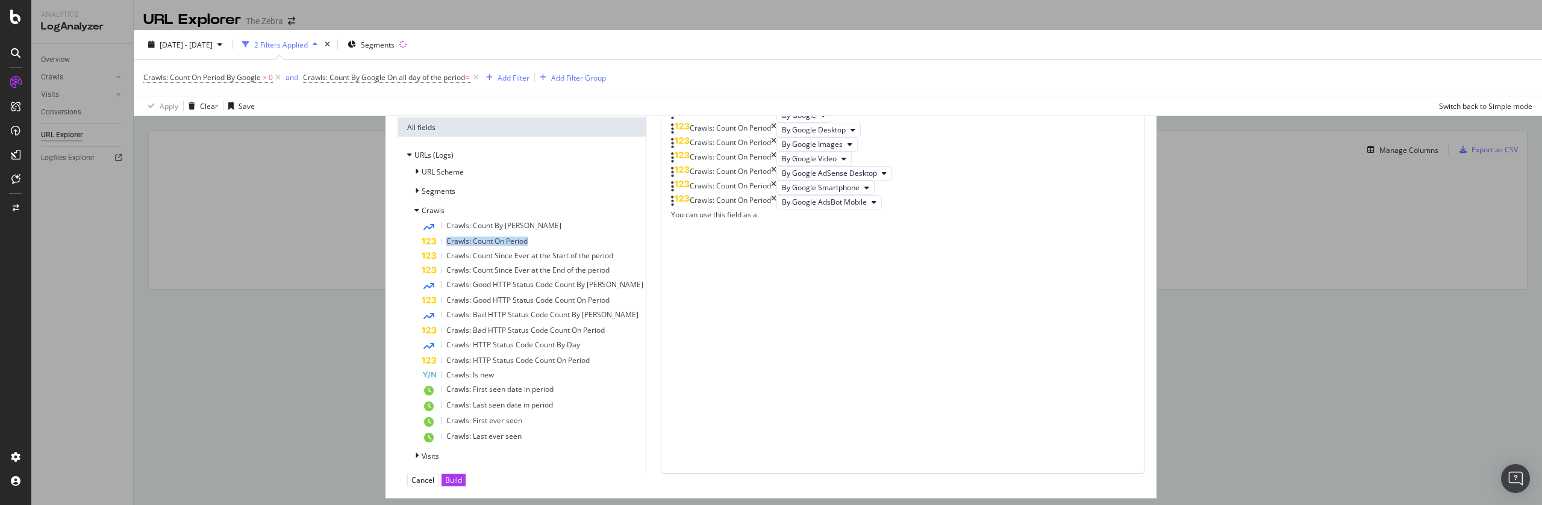
click at [528, 243] on span "Crawls: Count On Period" at bounding box center [486, 241] width 81 height 10
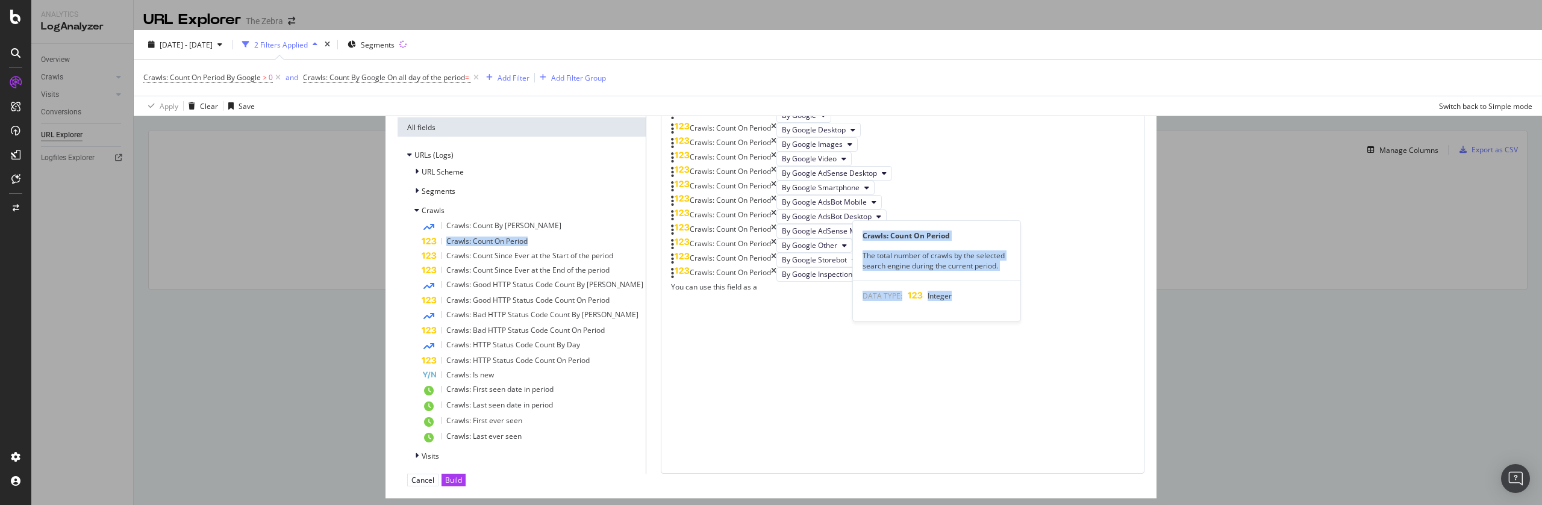
click at [528, 243] on span "Crawls: Count On Period" at bounding box center [486, 241] width 81 height 10
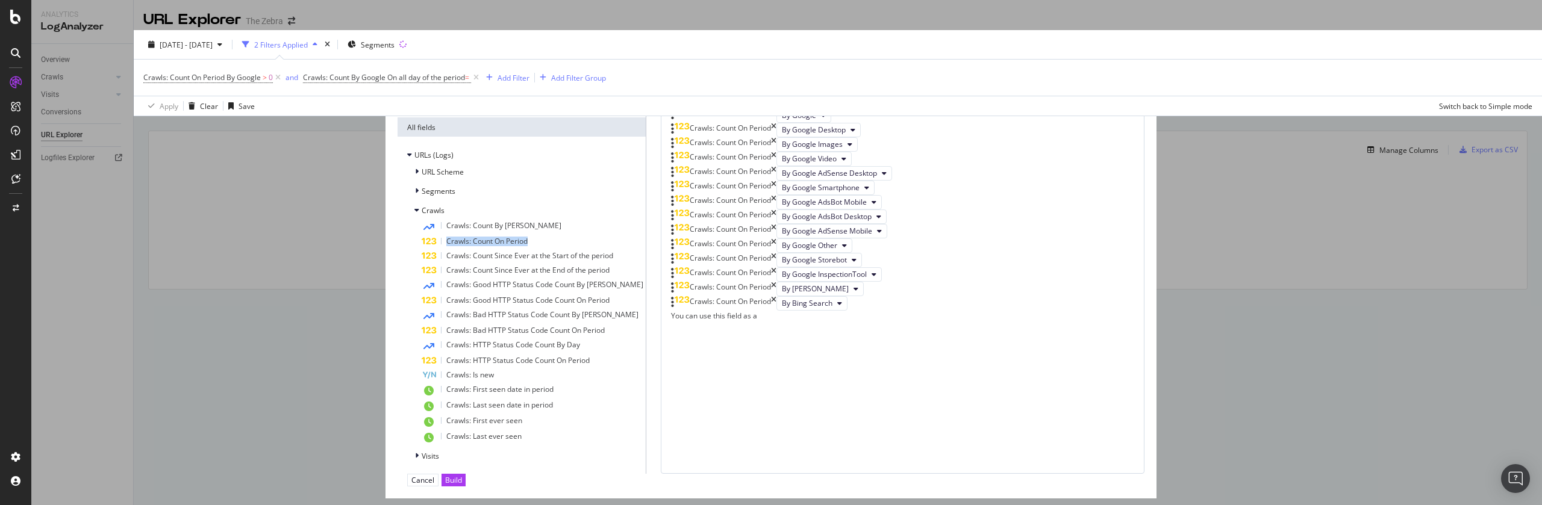
click at [528, 243] on span "Crawls: Count On Period" at bounding box center [486, 241] width 81 height 10
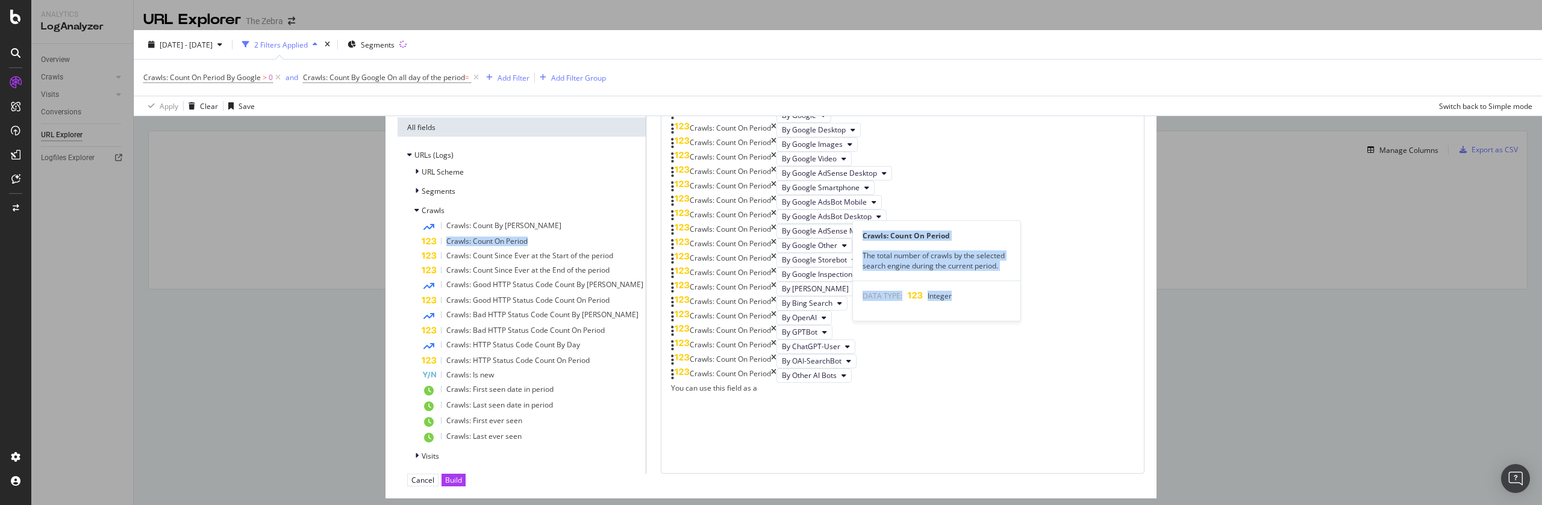
scroll to position [536, 0]
click at [528, 243] on span "Crawls: Count On Period" at bounding box center [486, 241] width 81 height 10
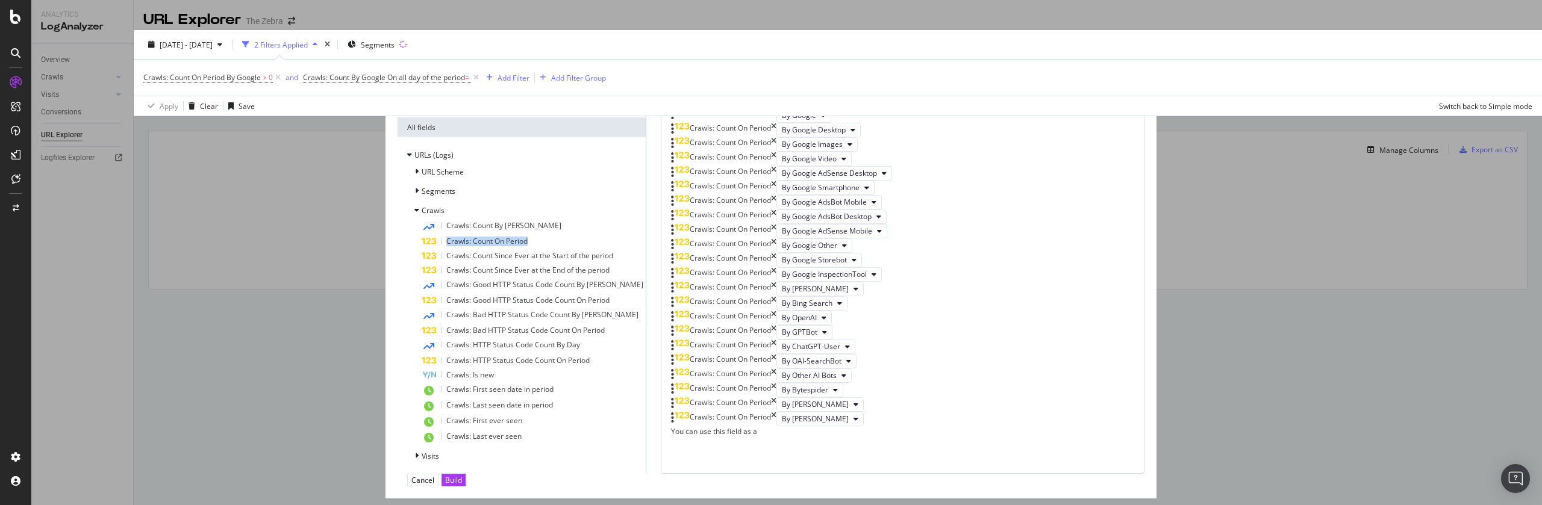
click at [528, 243] on span "Crawls: Count On Period" at bounding box center [486, 241] width 81 height 10
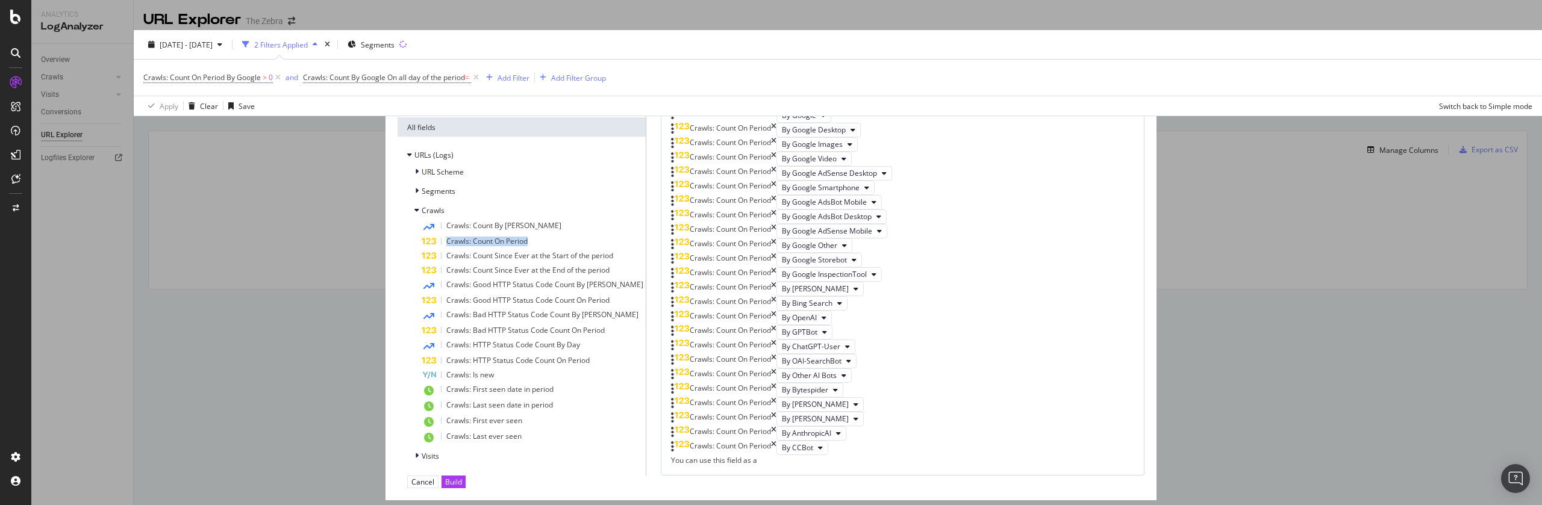
click at [528, 243] on span "Crawls: Count On Period" at bounding box center [486, 241] width 81 height 10
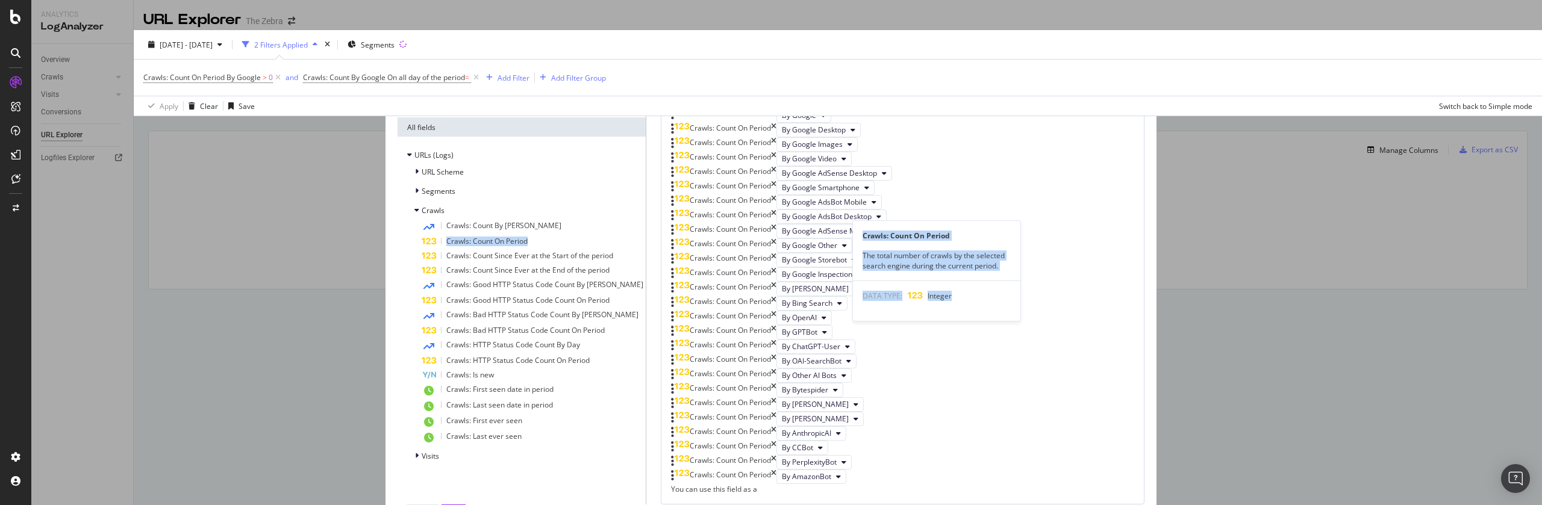
click at [528, 243] on span "Crawls: Count On Period" at bounding box center [486, 241] width 81 height 10
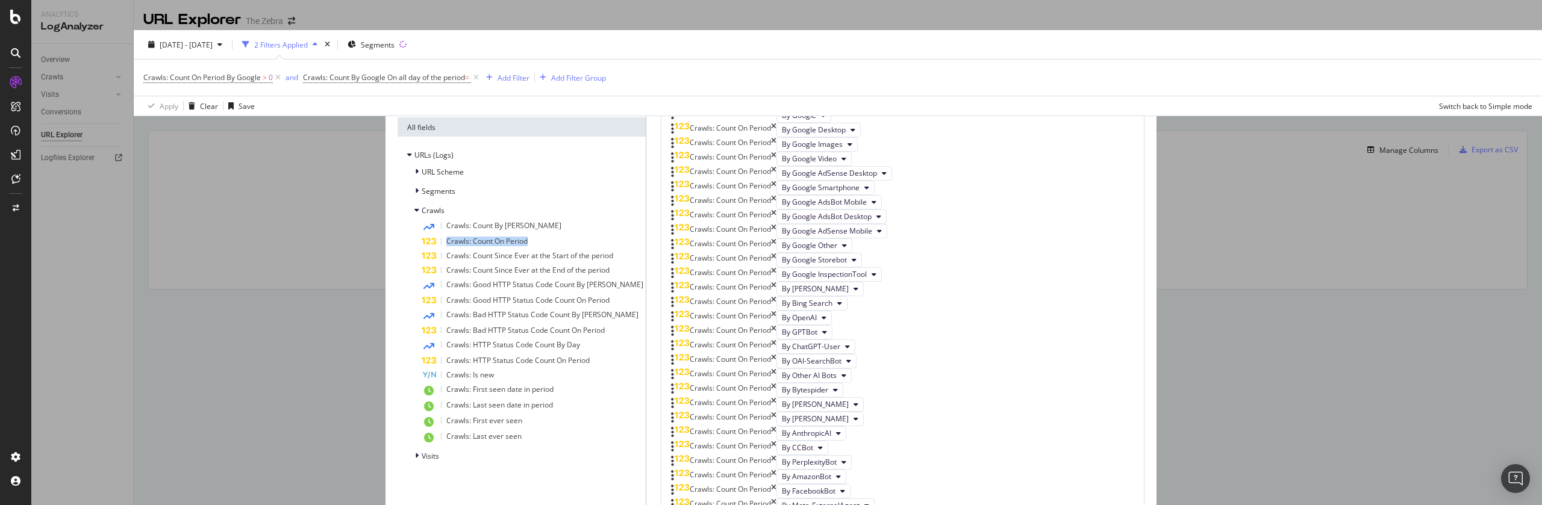
click at [528, 243] on span "Crawls: Count On Period" at bounding box center [486, 241] width 81 height 10
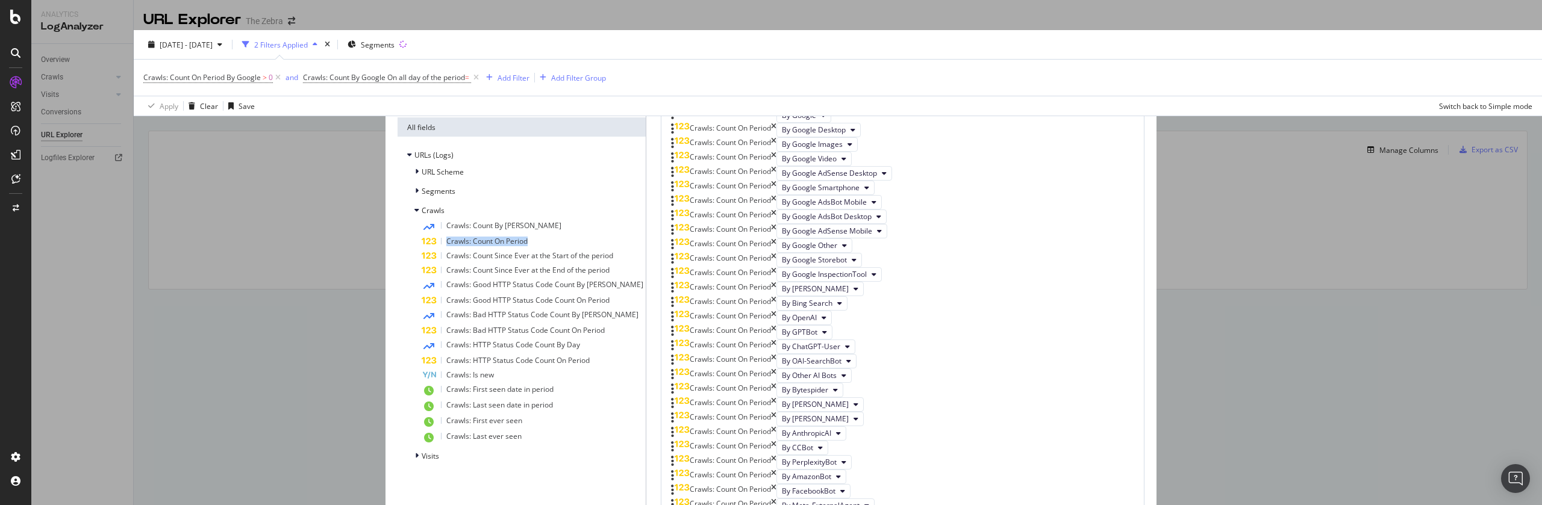
click at [528, 243] on span "Crawls: Count On Period" at bounding box center [486, 241] width 81 height 10
click at [574, 183] on div "Segments" at bounding box center [521, 191] width 243 height 17
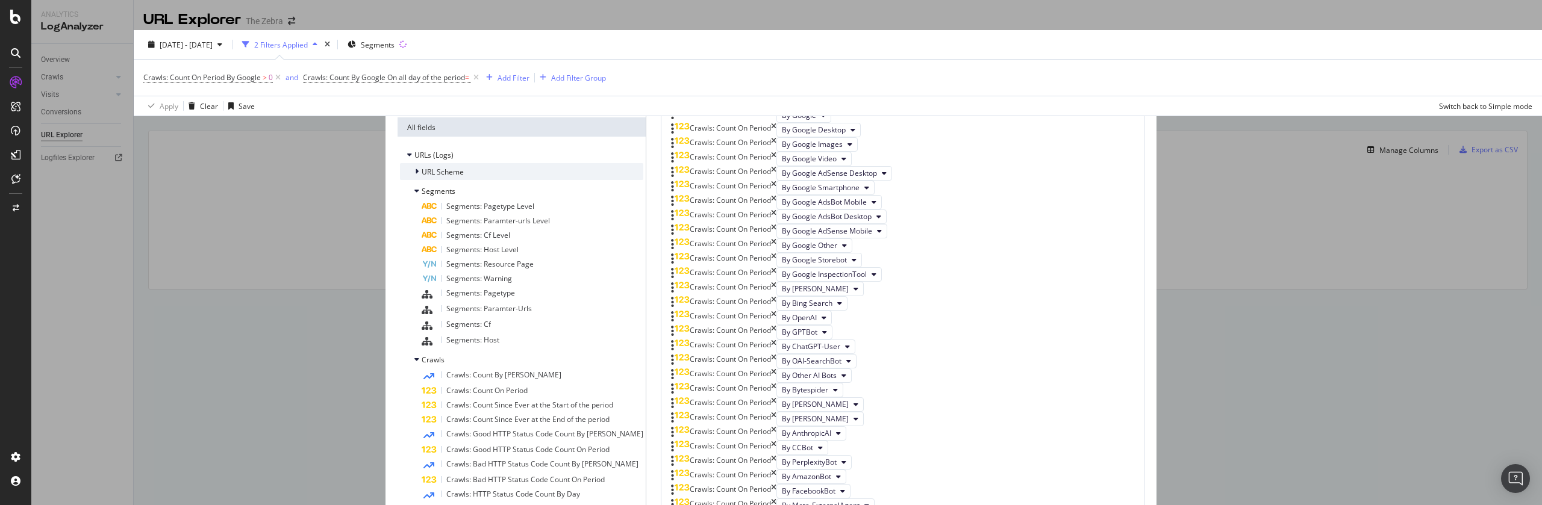
click at [464, 167] on span "URL Scheme" at bounding box center [443, 172] width 42 height 10
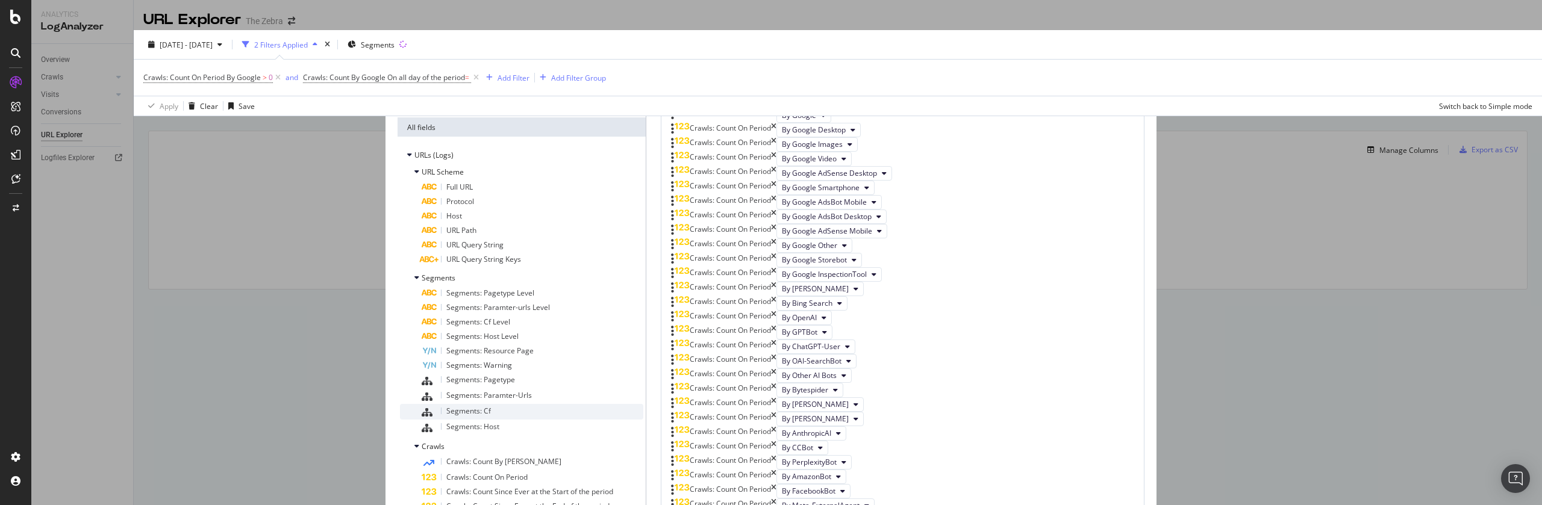
scroll to position [87, 0]
click at [643, 373] on div "Segments: Pagetype" at bounding box center [533, 381] width 222 height 16
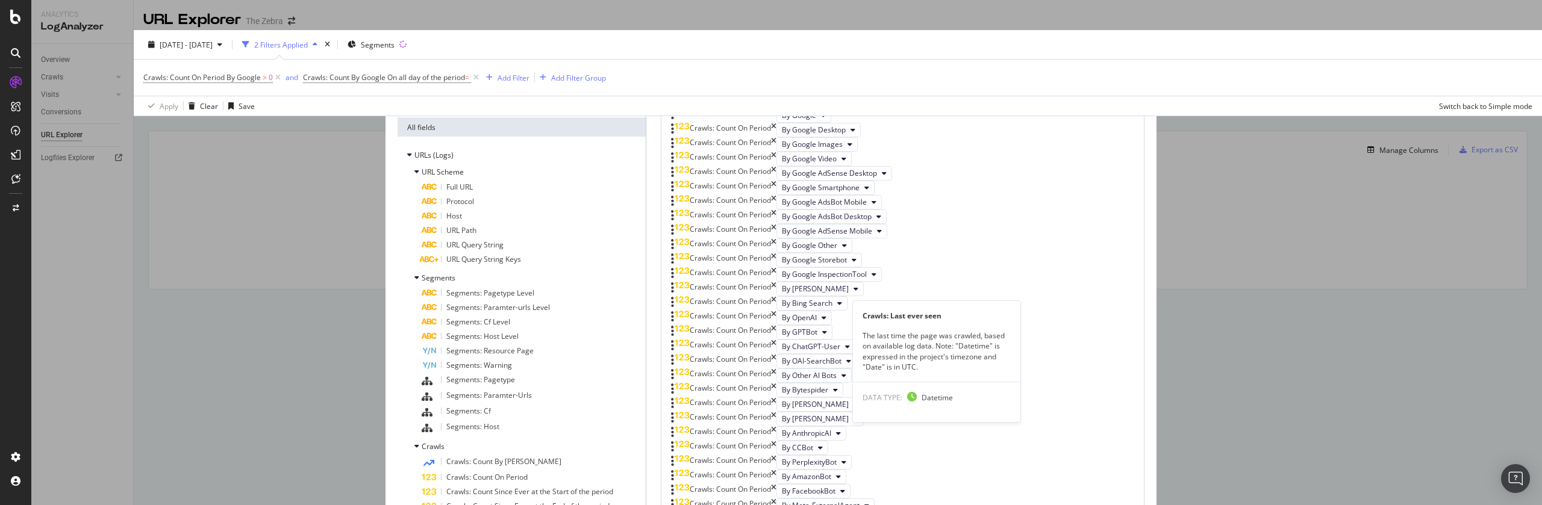
scroll to position [1191, 0]
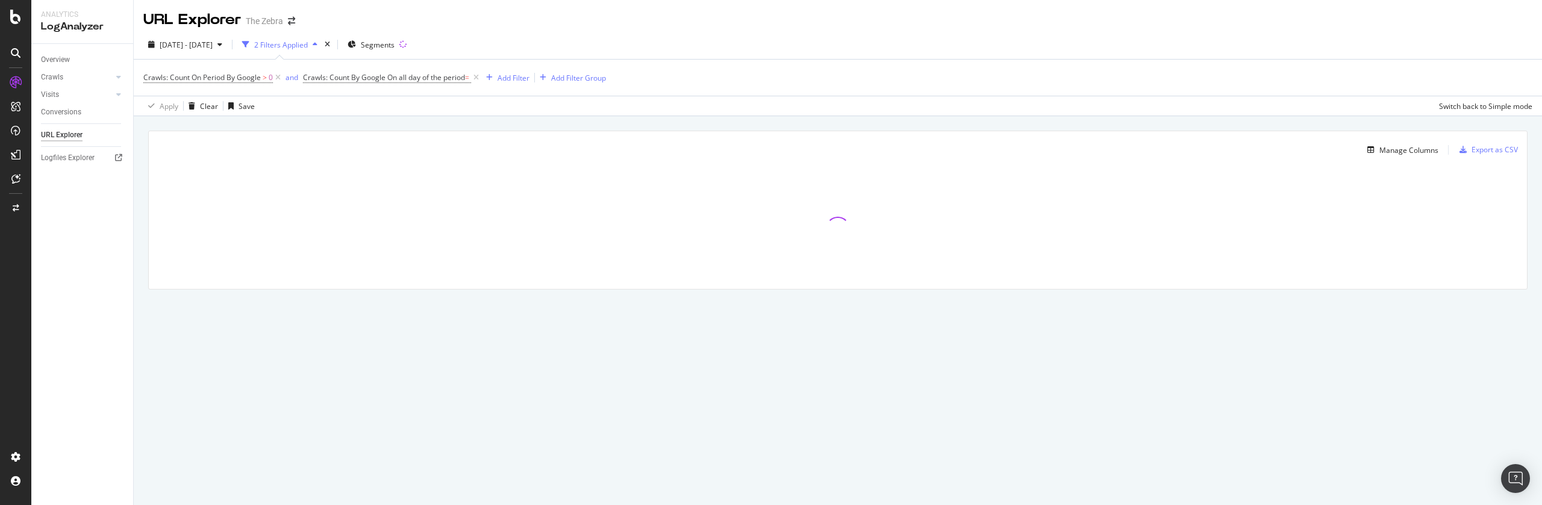
click at [724, 169] on div at bounding box center [838, 229] width 1378 height 120
click at [1380, 157] on div "Manage Columns Export as CSV" at bounding box center [838, 145] width 1378 height 28
click at [1390, 153] on div "Manage Columns" at bounding box center [1409, 150] width 59 height 10
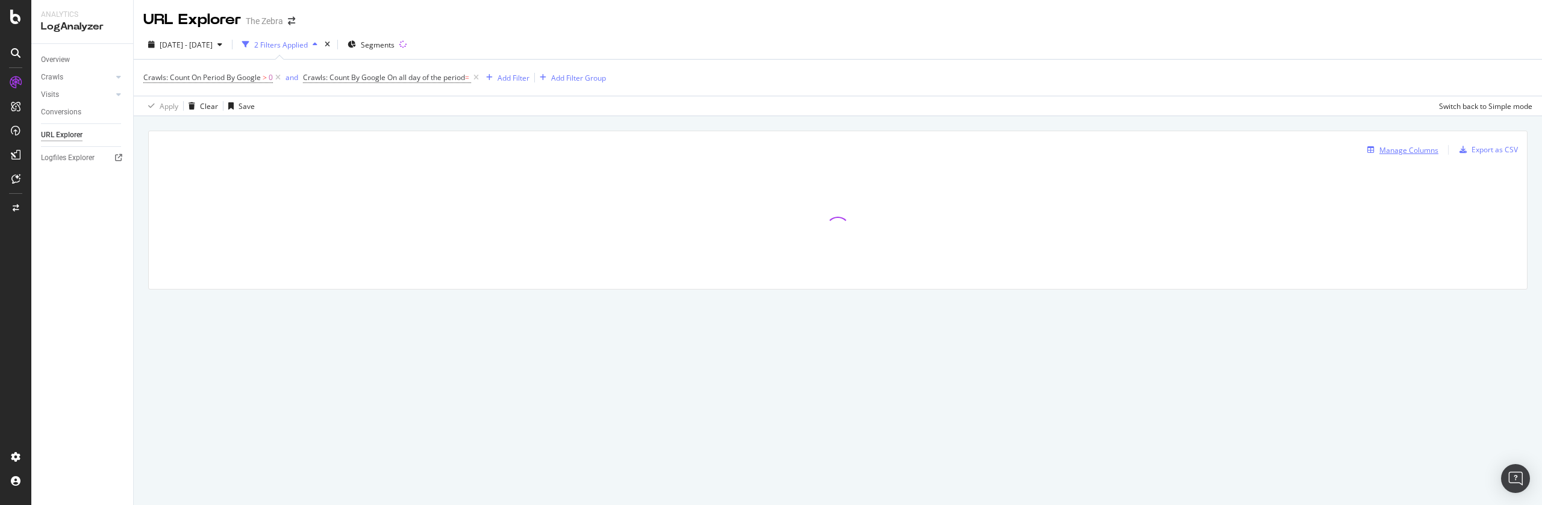
click at [1398, 157] on button "Manage Columns" at bounding box center [1401, 150] width 76 height 14
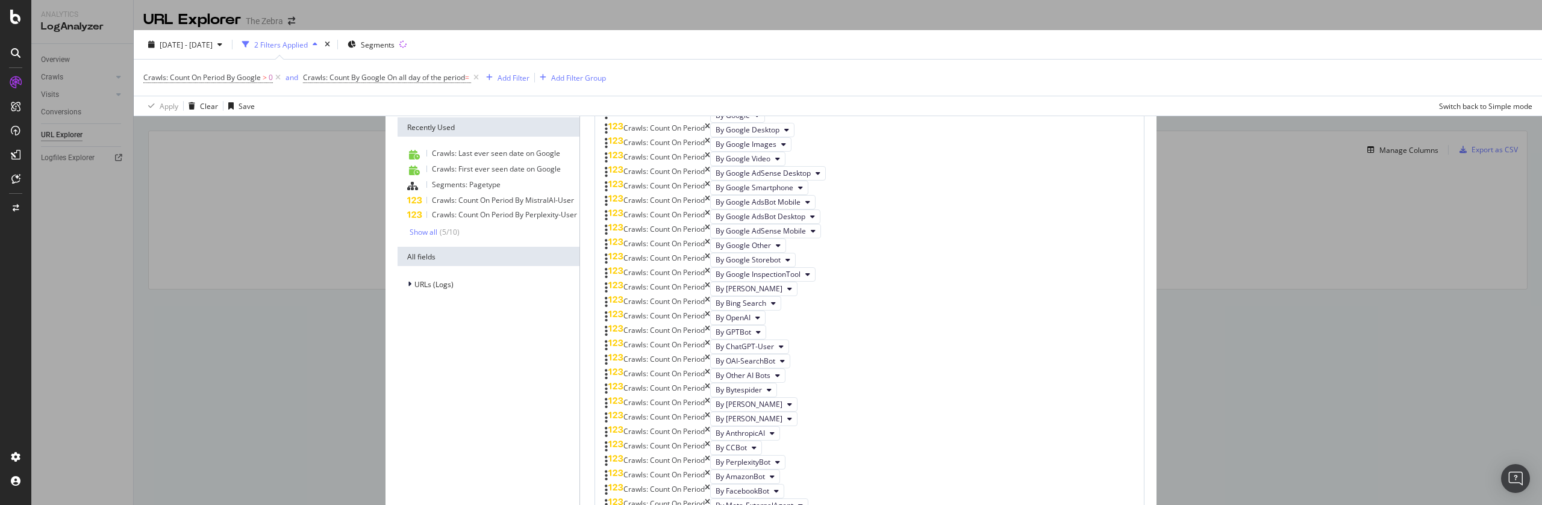
click at [577, 109] on input "modal" at bounding box center [498, 105] width 158 height 18
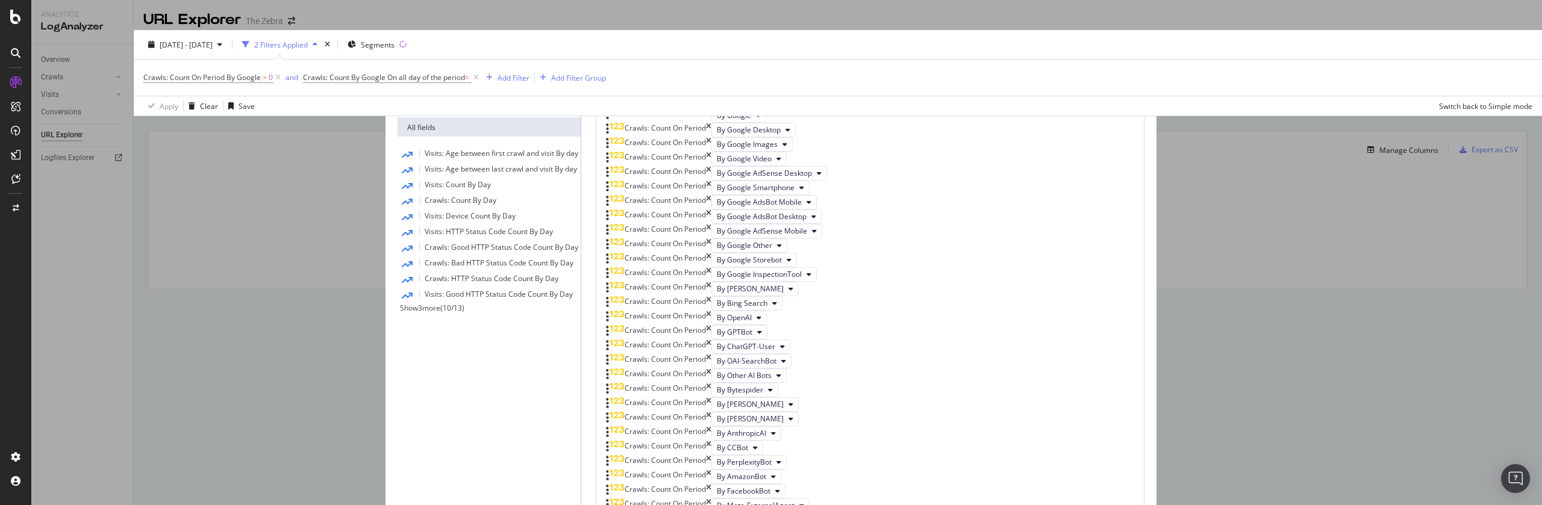
type input "days"
click at [440, 313] on span "Show 3 more" at bounding box center [420, 308] width 40 height 10
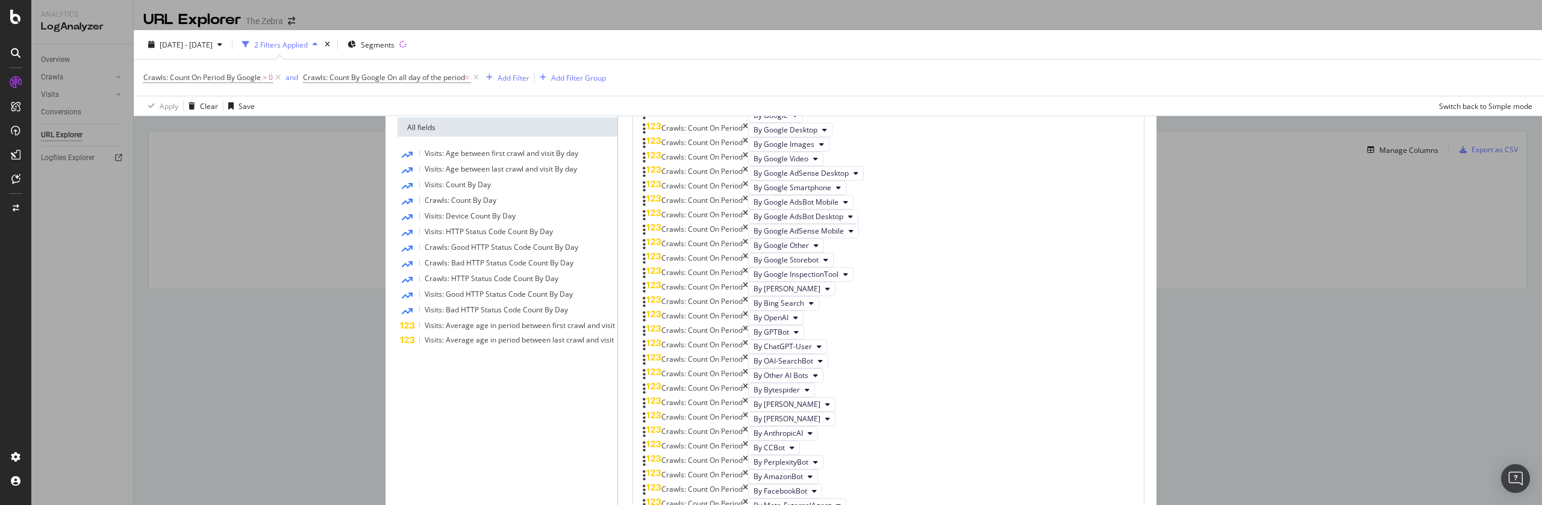
scroll to position [1231, 0]
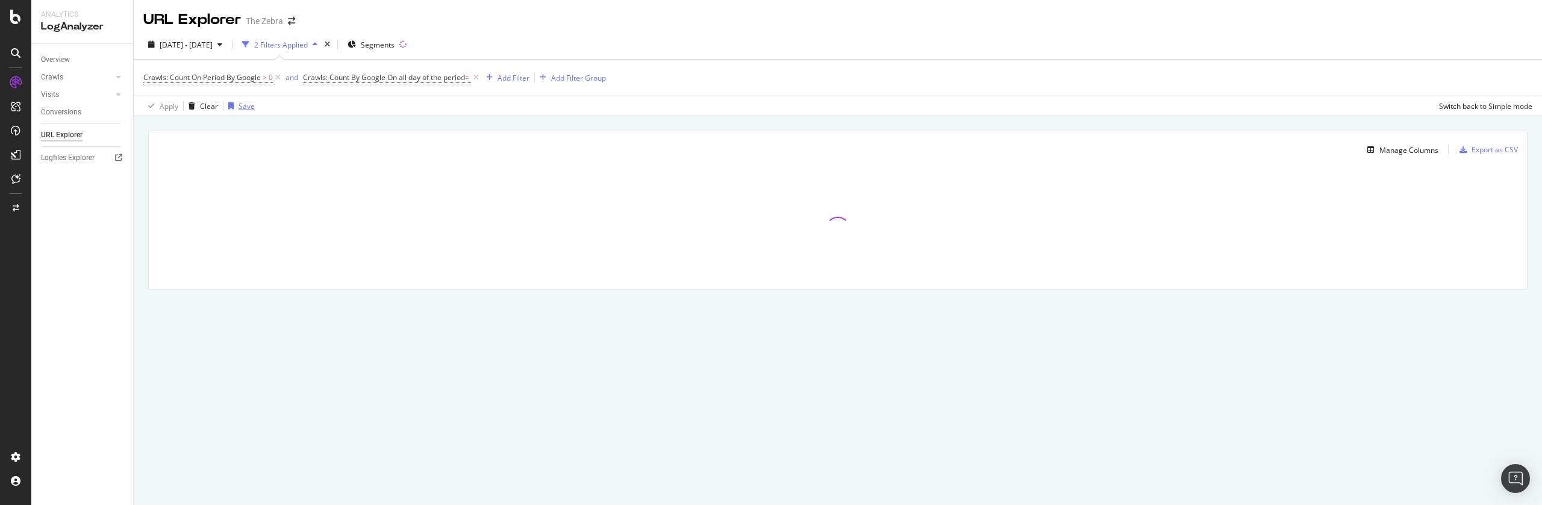
click at [246, 104] on div "Save" at bounding box center [247, 106] width 16 height 10
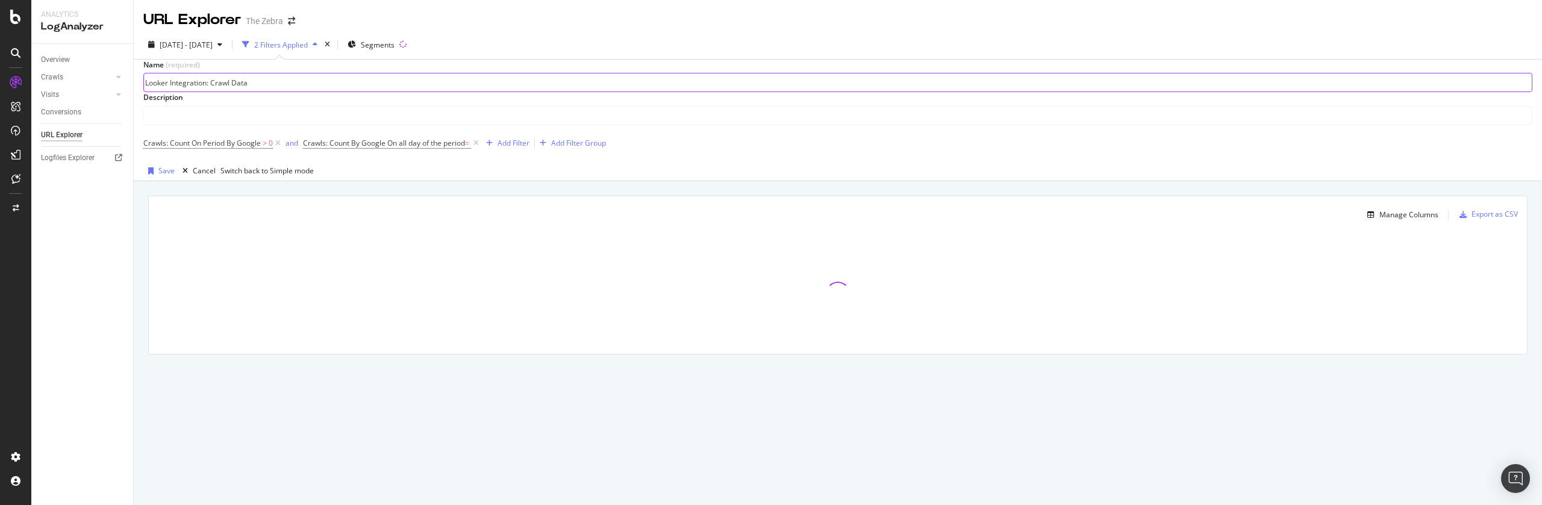
type input "Looker Integration: Crawl Data"
click at [733, 141] on div "Crawls: Count On Period By Google > 0 and Crawls: Count By Google On all day of…" at bounding box center [837, 143] width 1389 height 36
click at [311, 107] on input "text" at bounding box center [838, 116] width 1388 height 18
type input "C"
click at [410, 84] on input "Looker Integration: Crawl Data" at bounding box center [838, 82] width 1388 height 18
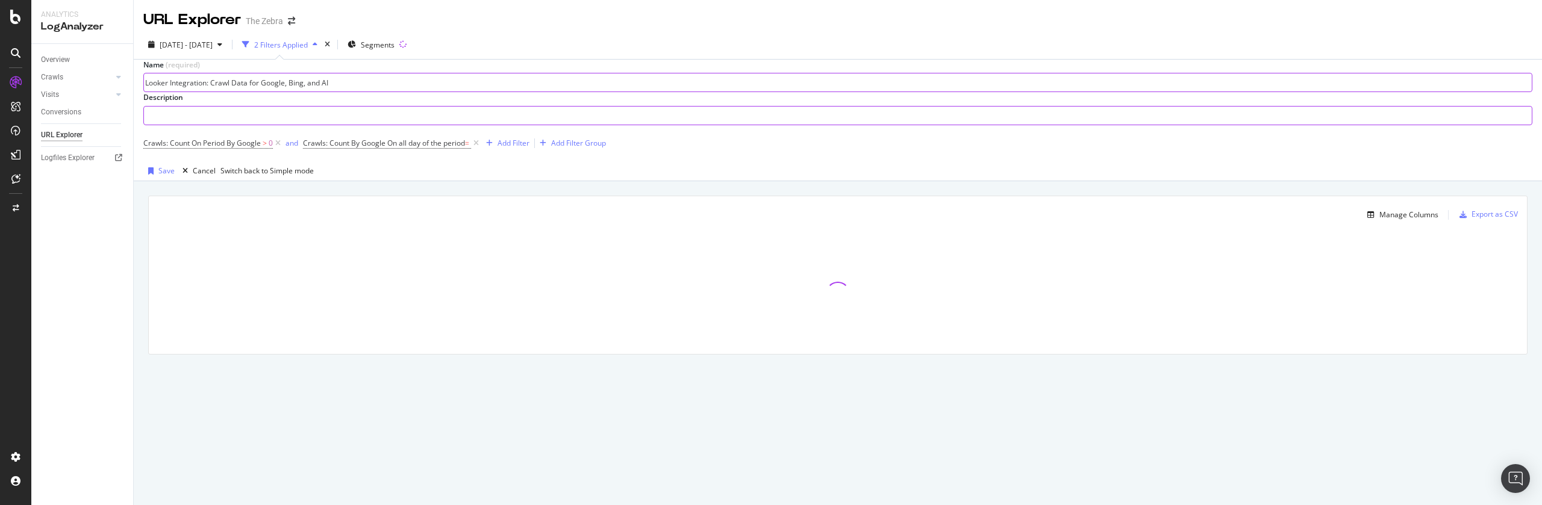
type input "Looker Integration: Crawl Data for Google, Bing, and AI"
click at [386, 113] on input "text" at bounding box center [838, 116] width 1388 height 18
type input "f"
click at [1359, 125] on div "Crawls: Count On Period By Google > 0 and Crawls: Count By Google On all day of…" at bounding box center [837, 143] width 1389 height 36
click at [578, 84] on input "Looker Integration: Crawl Data for Google, Bing, and AI" at bounding box center [838, 82] width 1388 height 18
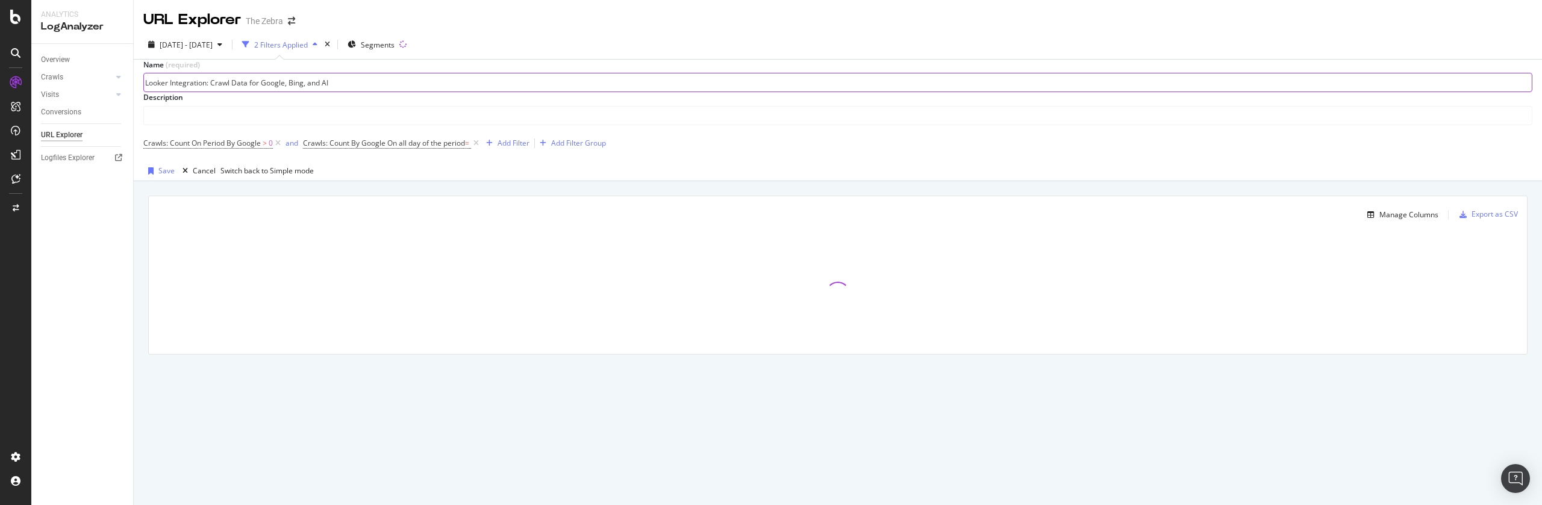
click at [578, 84] on input "Looker Integration: Crawl Data for Google, Bing, and AI" at bounding box center [838, 82] width 1388 height 18
click at [395, 43] on span "Segments" at bounding box center [378, 45] width 34 height 10
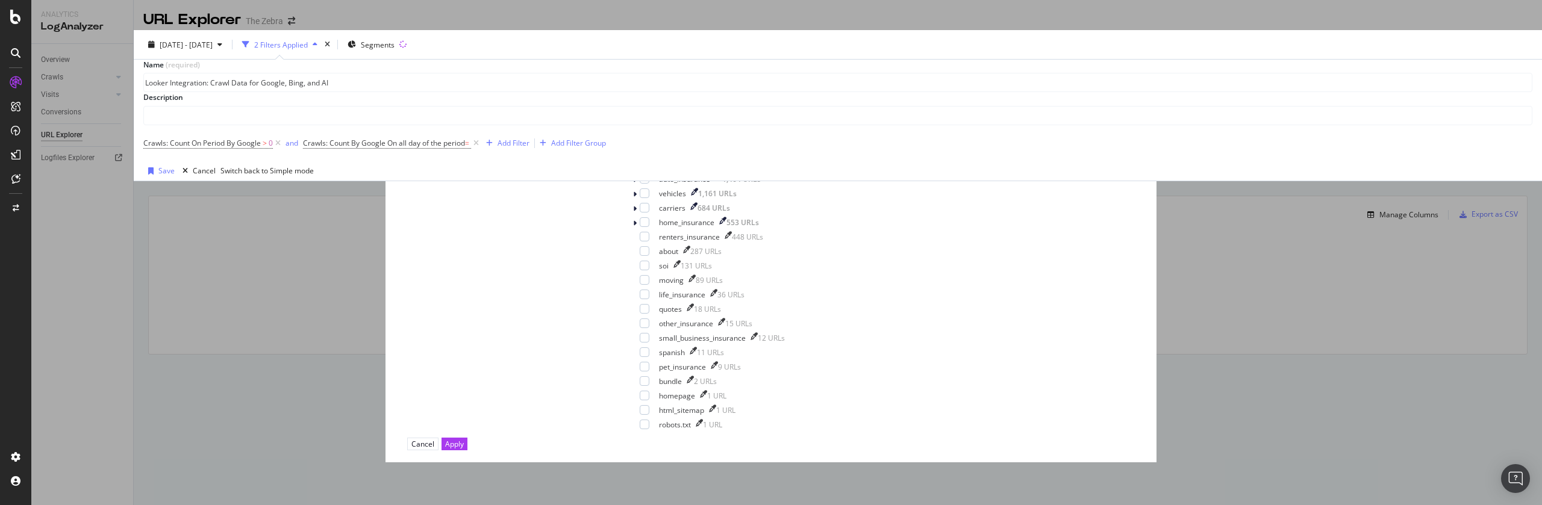
click at [508, 63] on icon "times" at bounding box center [505, 68] width 5 height 10
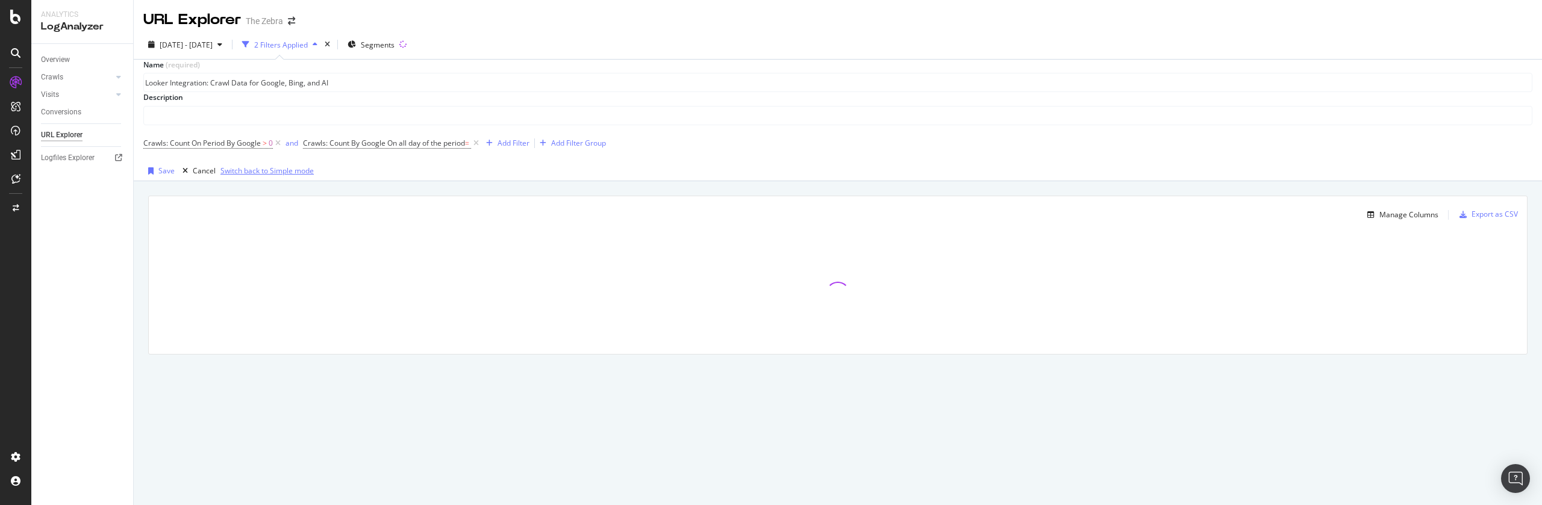
click at [314, 176] on div "Switch back to Simple mode" at bounding box center [266, 171] width 93 height 10
click at [286, 45] on div "2 Filters Applied" at bounding box center [281, 45] width 54 height 10
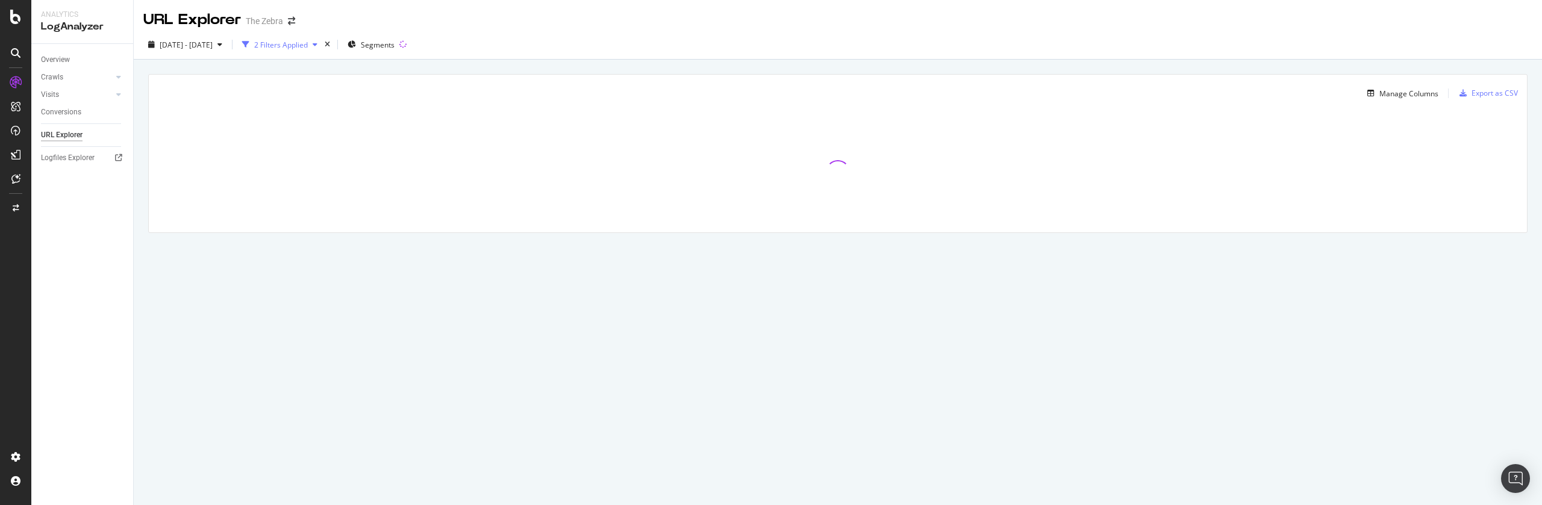
click at [287, 46] on div "2 Filters Applied" at bounding box center [281, 45] width 54 height 10
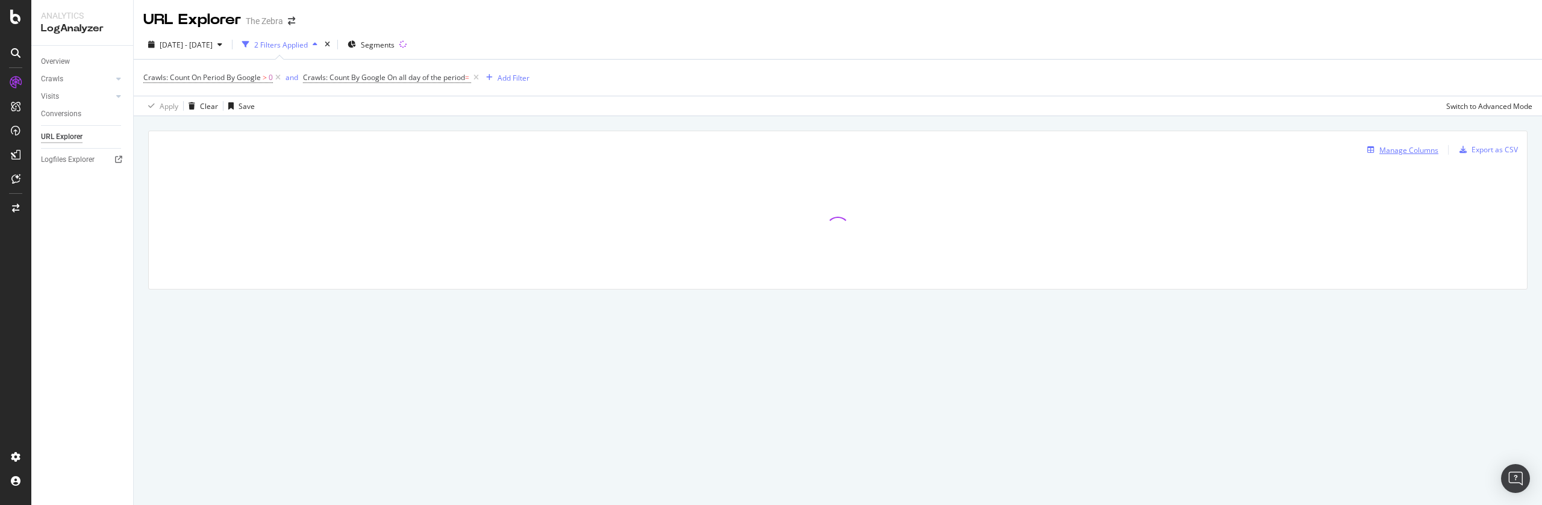
click at [1428, 145] on div "Manage Columns" at bounding box center [1409, 150] width 59 height 10
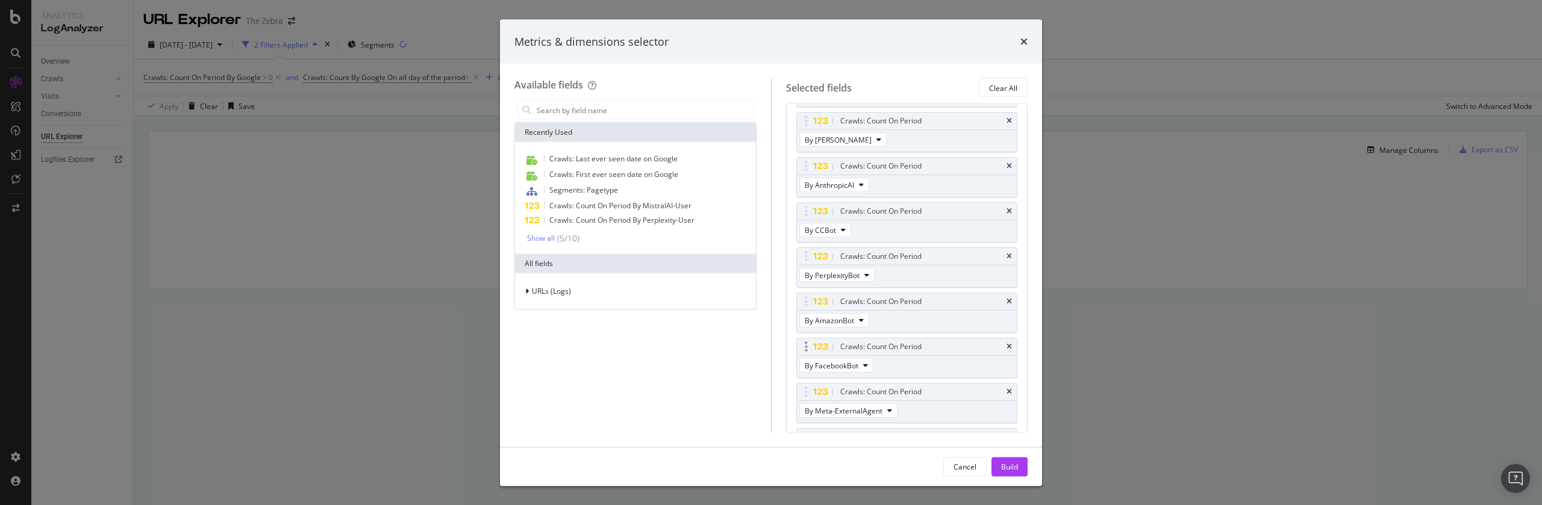
scroll to position [1231, 0]
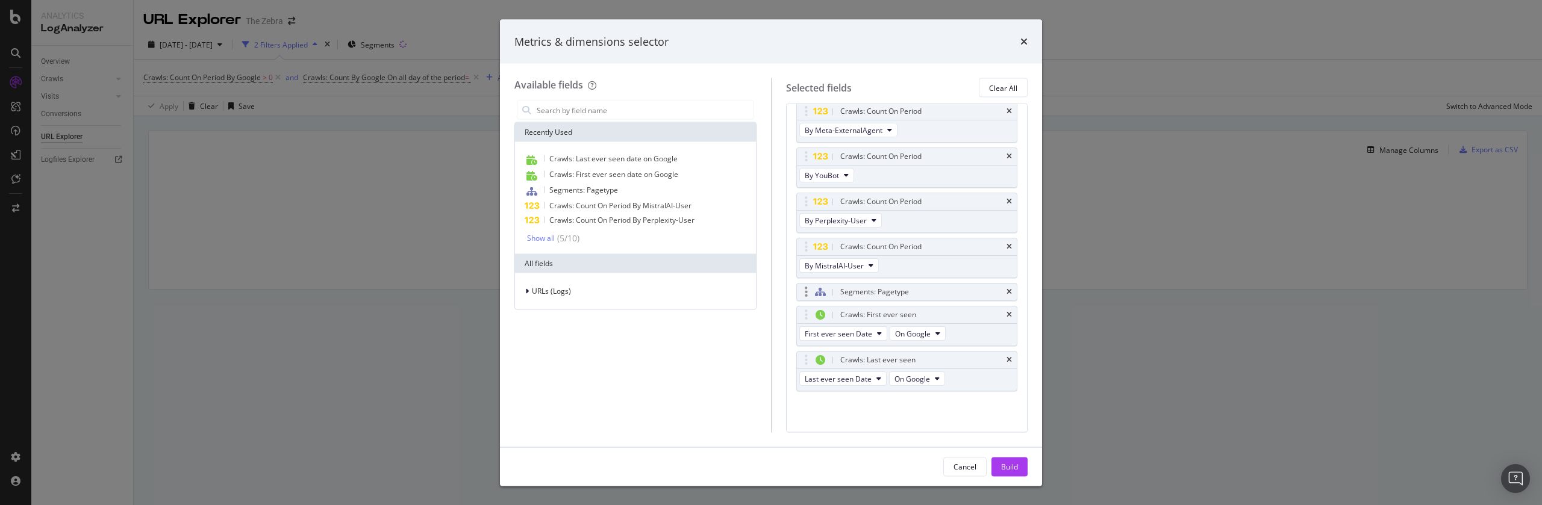
click at [1015, 291] on div "Segments: Pagetype" at bounding box center [907, 292] width 220 height 17
click at [1009, 291] on icon "times" at bounding box center [1009, 292] width 5 height 7
click at [1009, 292] on div "Crawls: Count On Period By MistralAI-User" at bounding box center [907, 281] width 222 height 40
click at [1009, 311] on icon "times" at bounding box center [1009, 314] width 5 height 7
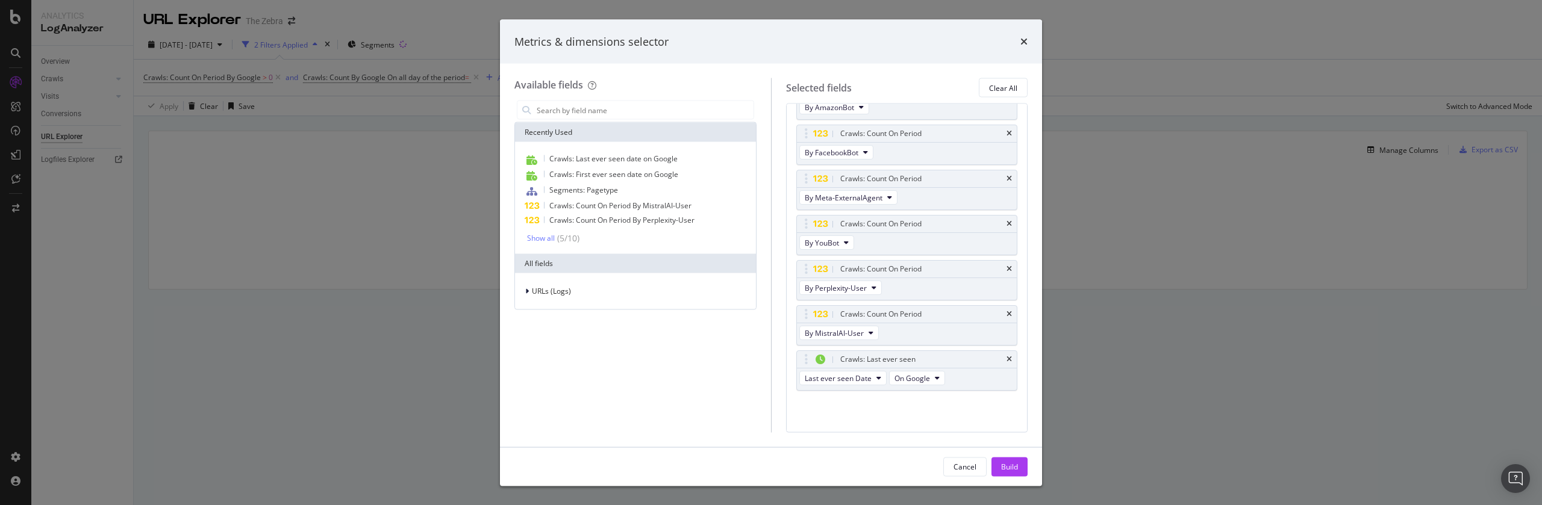
scroll to position [1163, 0]
click at [1005, 355] on div "Crawls: Last ever seen" at bounding box center [907, 360] width 220 height 17
click at [1010, 362] on icon "times" at bounding box center [1009, 360] width 5 height 7
click at [1006, 461] on div "Build" at bounding box center [1009, 467] width 17 height 18
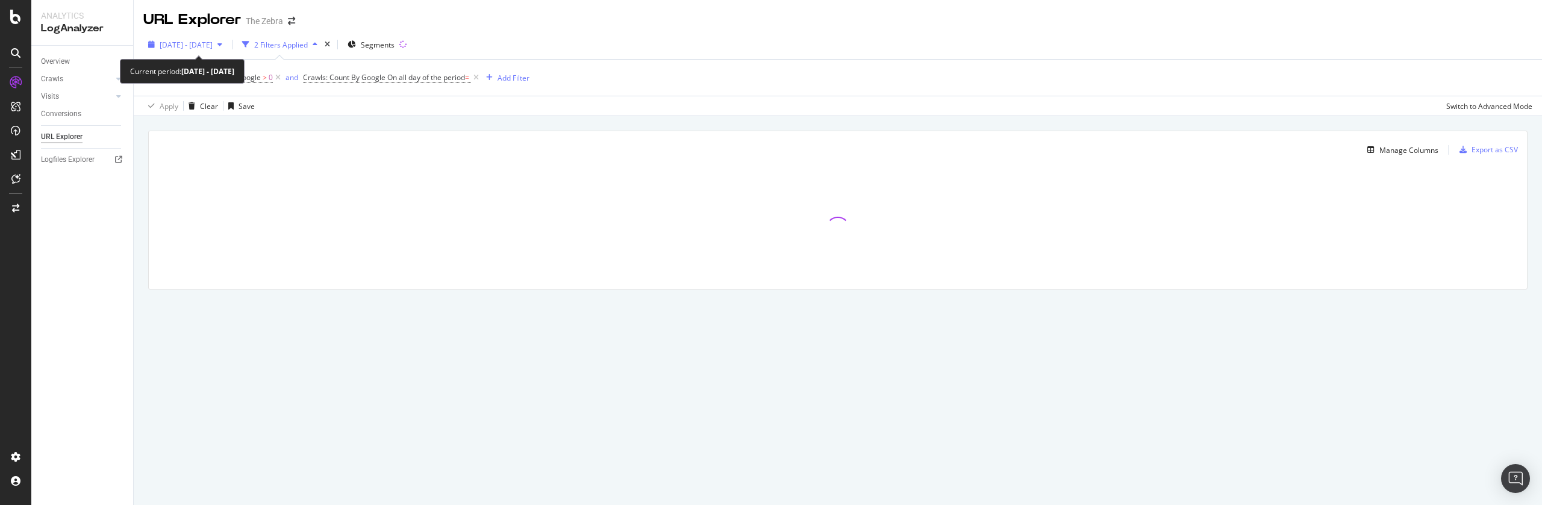
click at [227, 39] on div "[DATE] - [DATE]" at bounding box center [185, 45] width 84 height 18
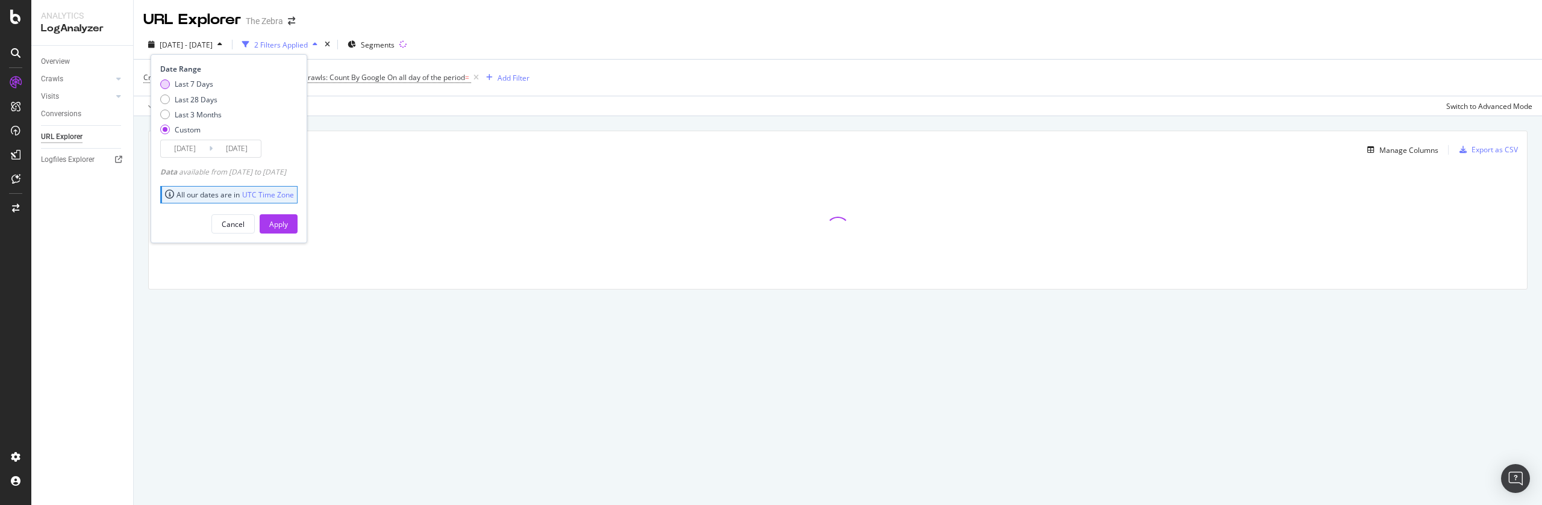
click at [204, 88] on div "Last 7 Days" at bounding box center [194, 84] width 39 height 10
type input "2025/09/01"
click at [288, 228] on div "Apply" at bounding box center [278, 224] width 19 height 10
